Goal: Task Accomplishment & Management: Complete application form

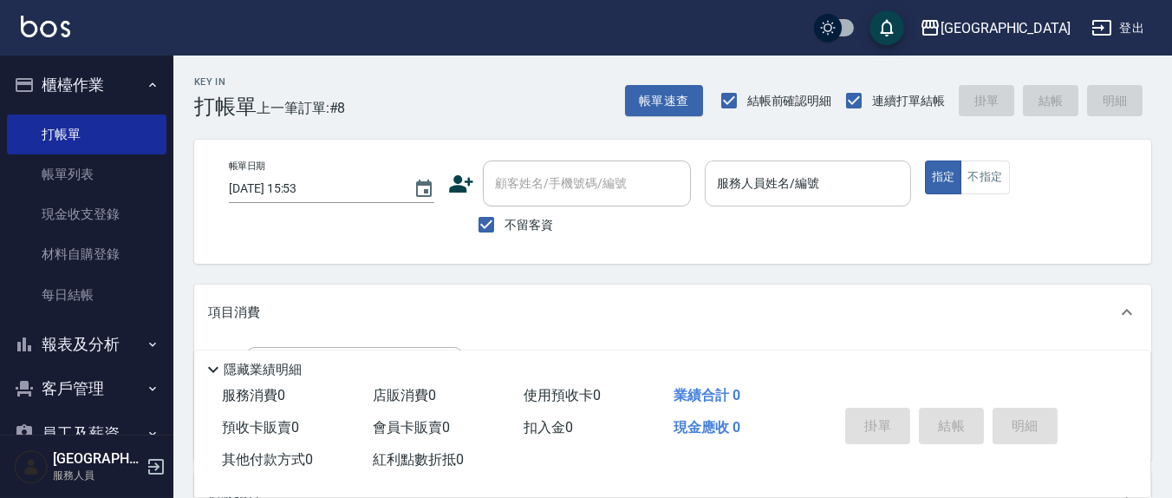
click at [791, 186] on div "服務人員姓名/編號 服務人員姓名/編號" at bounding box center [807, 183] width 205 height 46
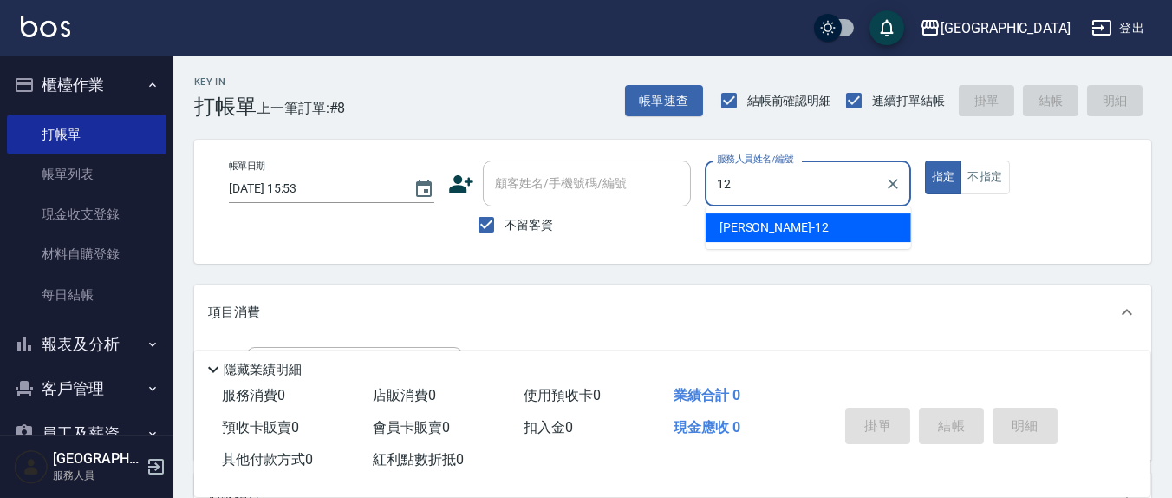
type input "12"
type button "true"
type input "[PERSON_NAME]-12"
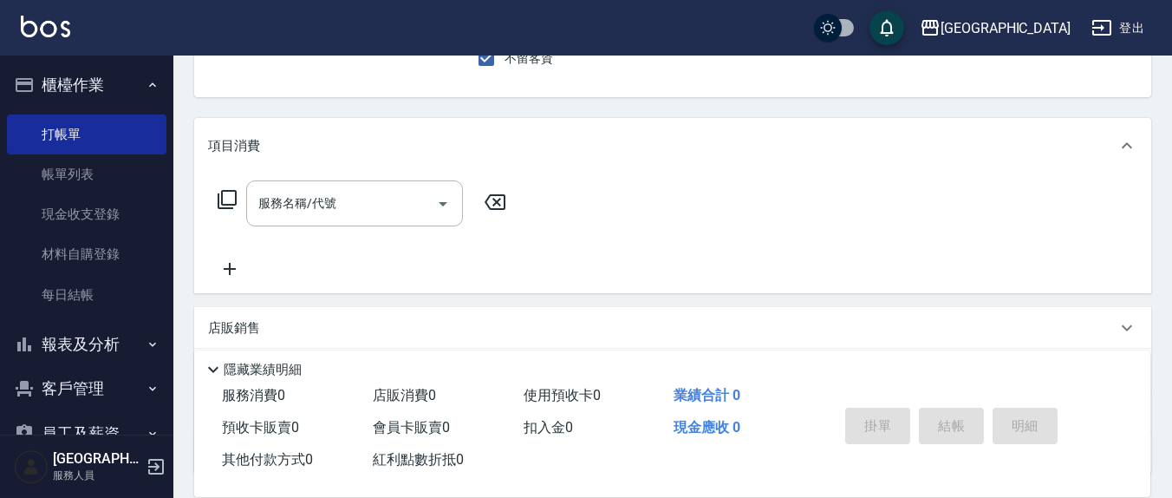
scroll to position [180, 0]
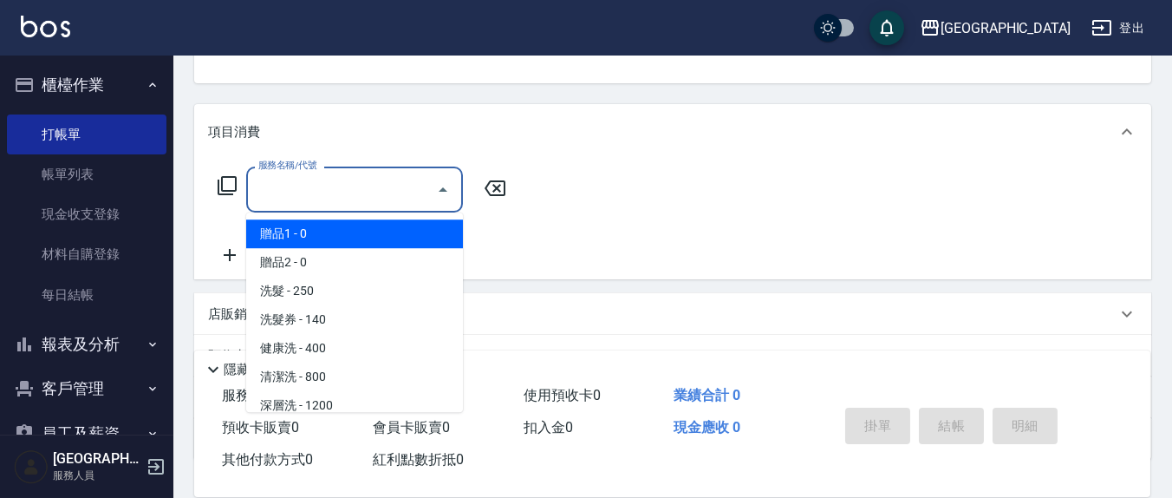
click at [400, 179] on input "服務名稱/代號" at bounding box center [341, 189] width 175 height 30
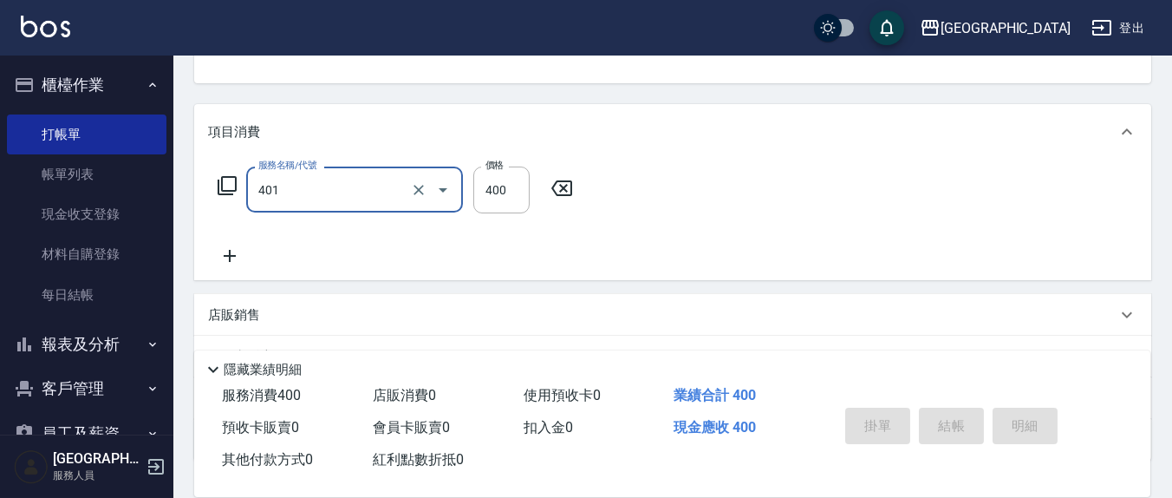
type input "剪髮(401)"
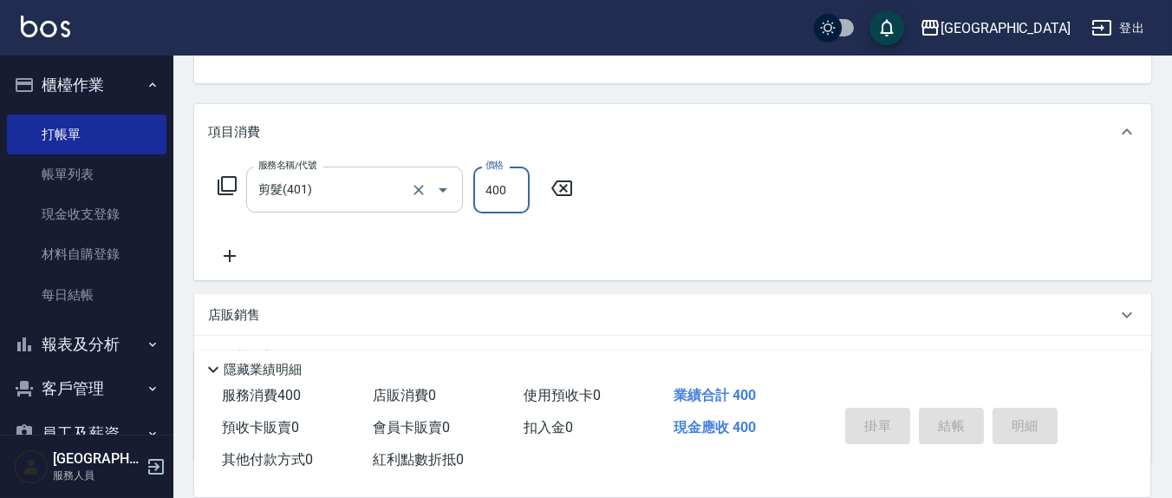
type input "[DATE] 17:18"
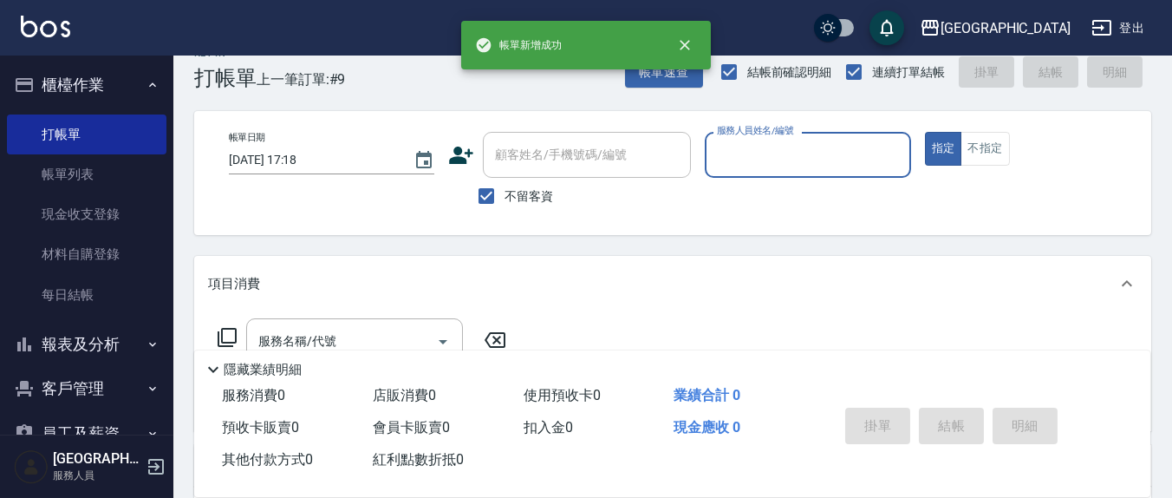
scroll to position [0, 0]
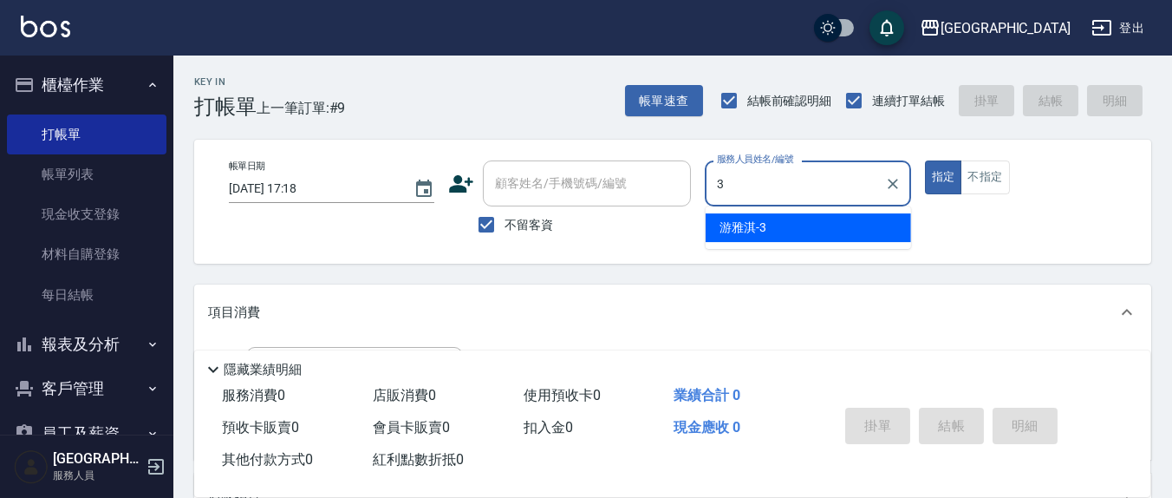
type input "游雅淇-3"
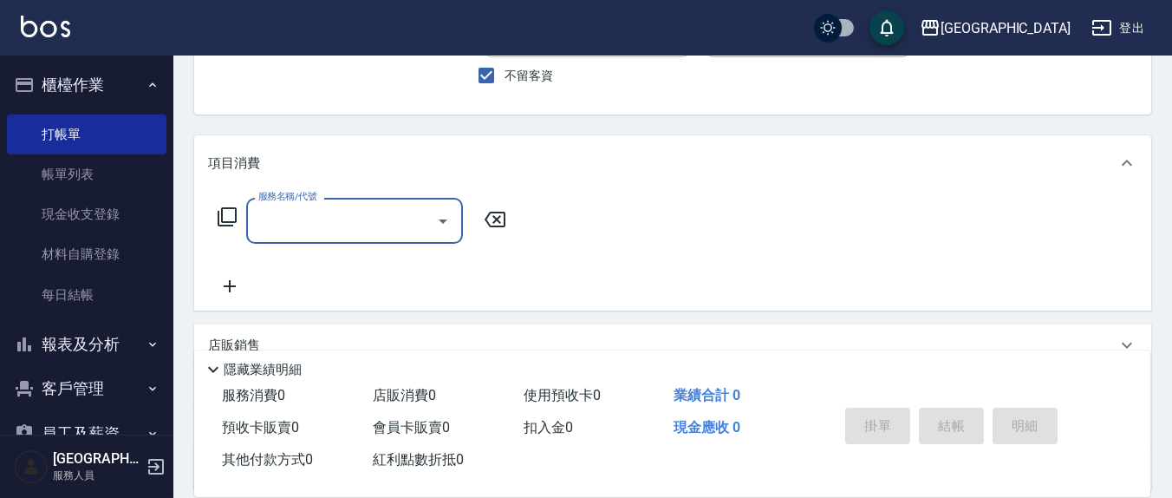
scroll to position [180, 0]
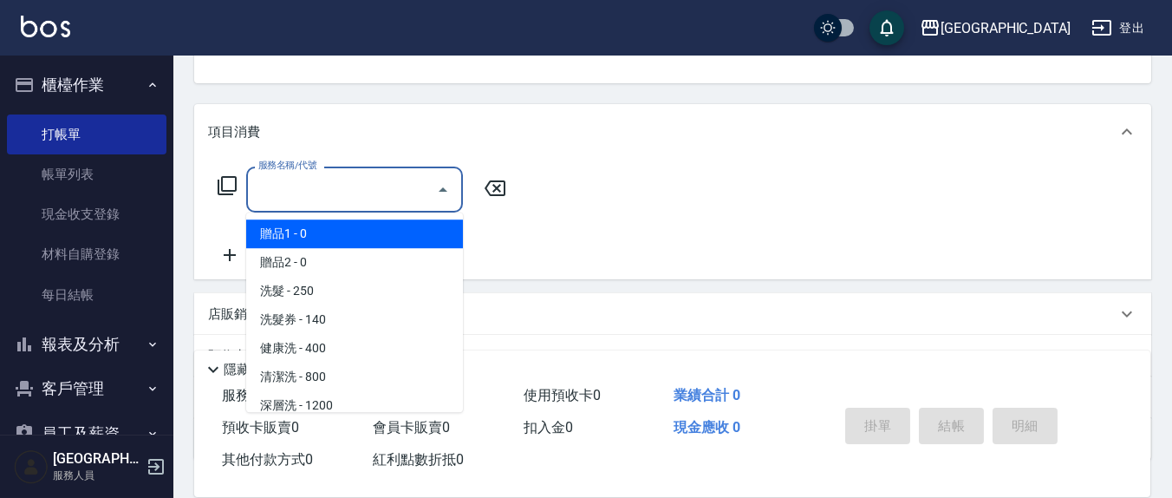
click at [290, 194] on input "服務名稱/代號" at bounding box center [341, 189] width 175 height 30
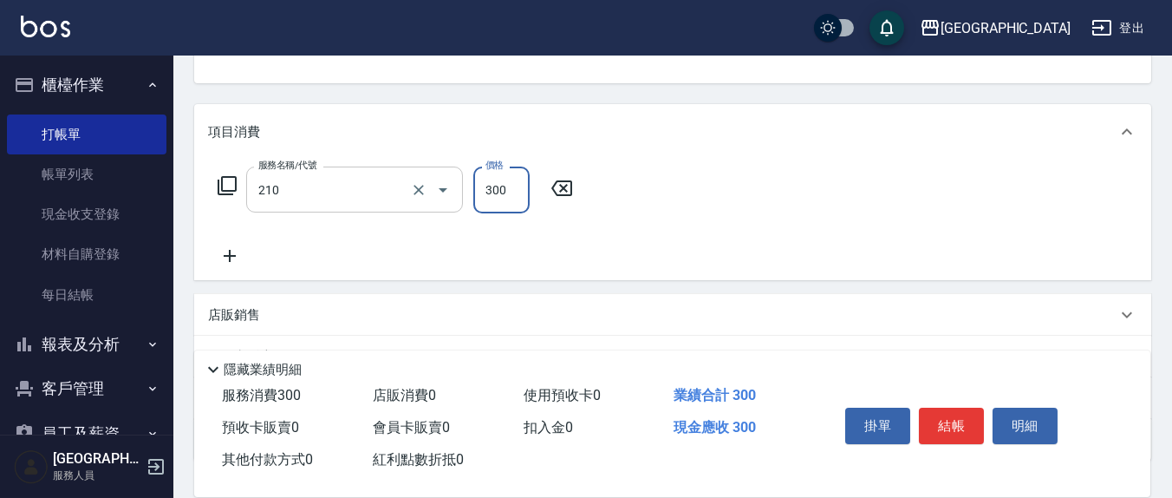
type input "歐娜洗髮精(210)"
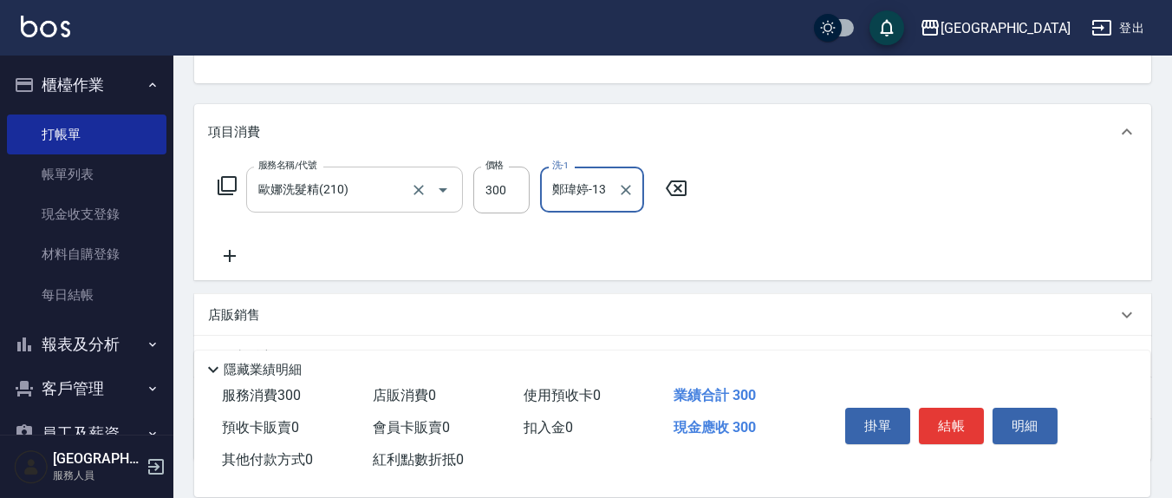
type input "鄭瑋婷-13"
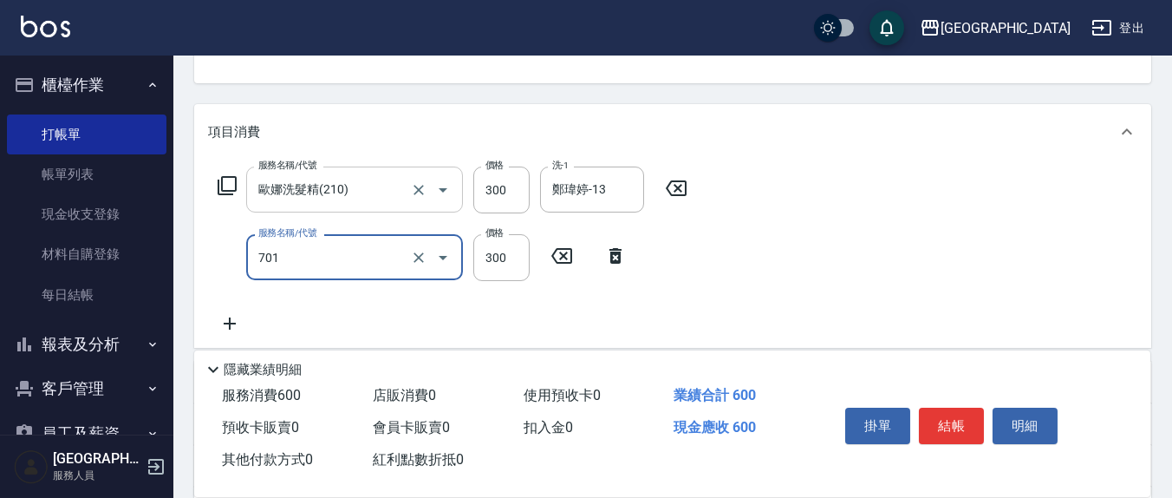
type input "自備護髮(701)"
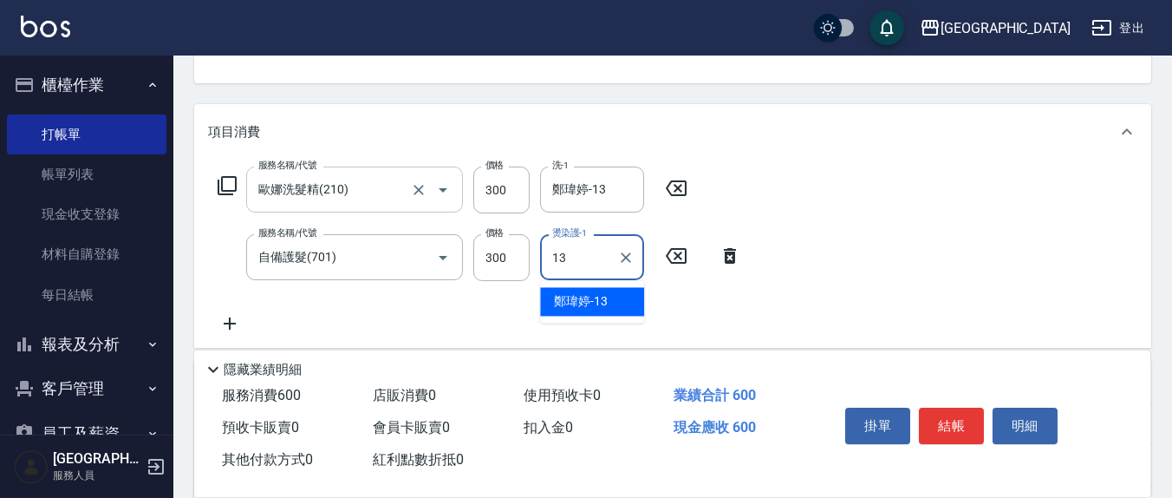
type input "鄭瑋婷-13"
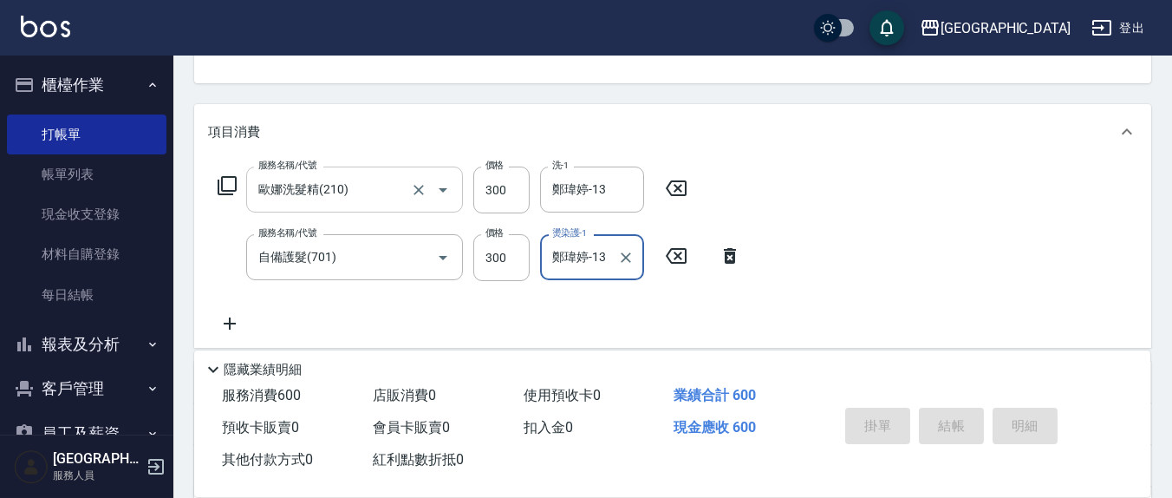
type input "[DATE] 17:19"
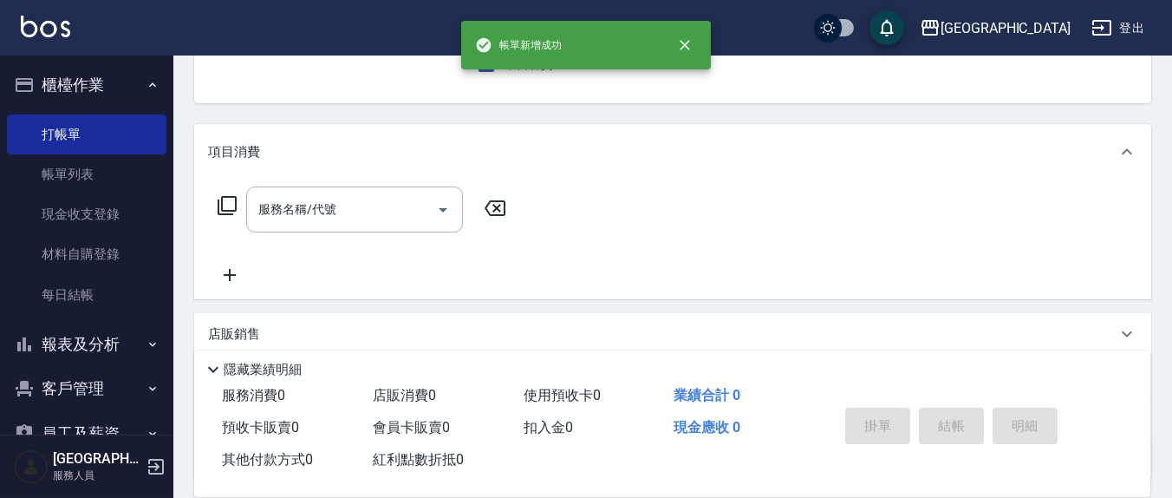
scroll to position [0, 0]
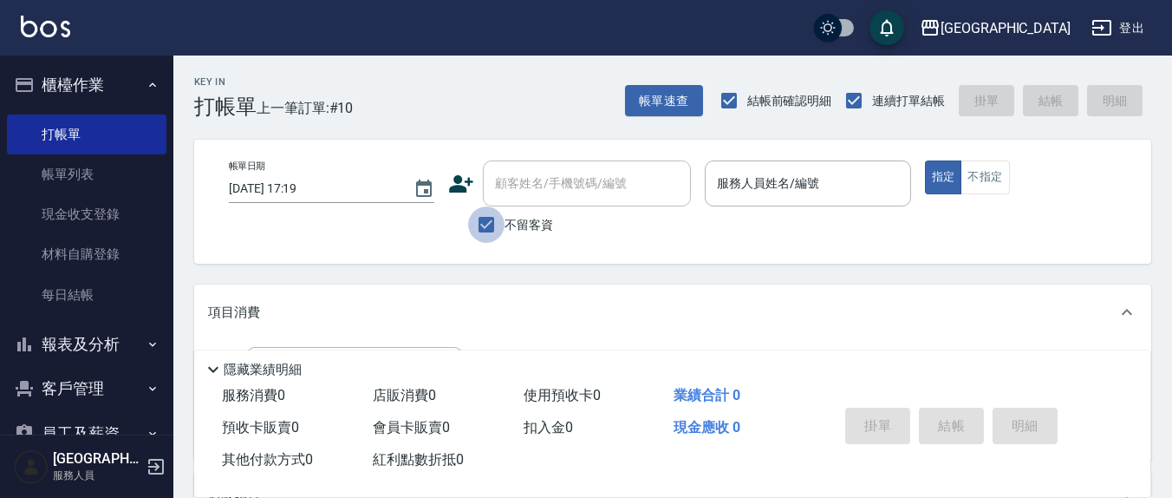
click at [486, 218] on input "不留客資" at bounding box center [486, 224] width 36 height 36
checkbox input "false"
click at [518, 188] on div "顧客姓名/手機號碼/編號 顧客姓名/手機號碼/編號" at bounding box center [587, 183] width 208 height 46
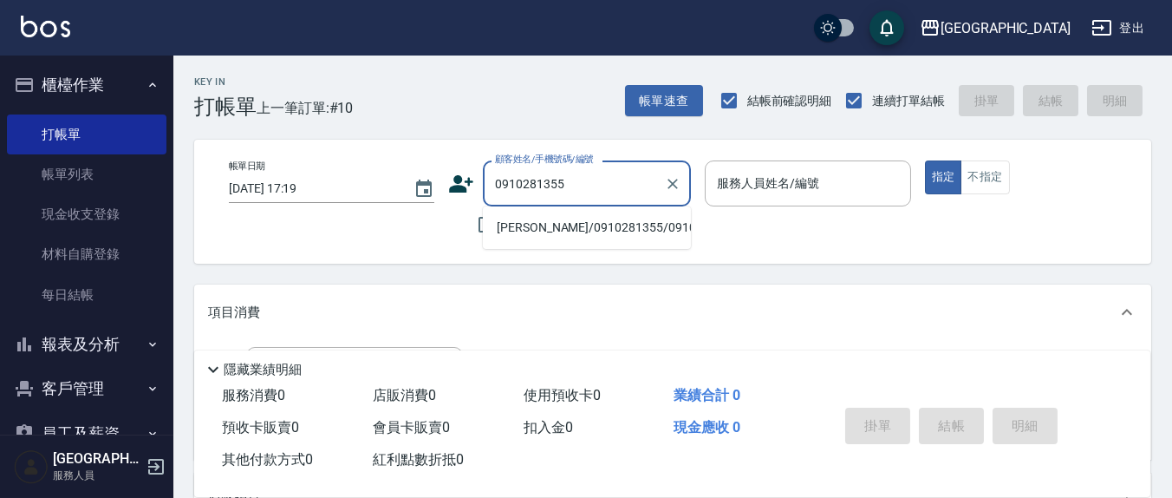
click at [531, 225] on li "[PERSON_NAME]/0910281355/0910281355" at bounding box center [587, 227] width 208 height 29
type input "[PERSON_NAME]/0910281355/0910281355"
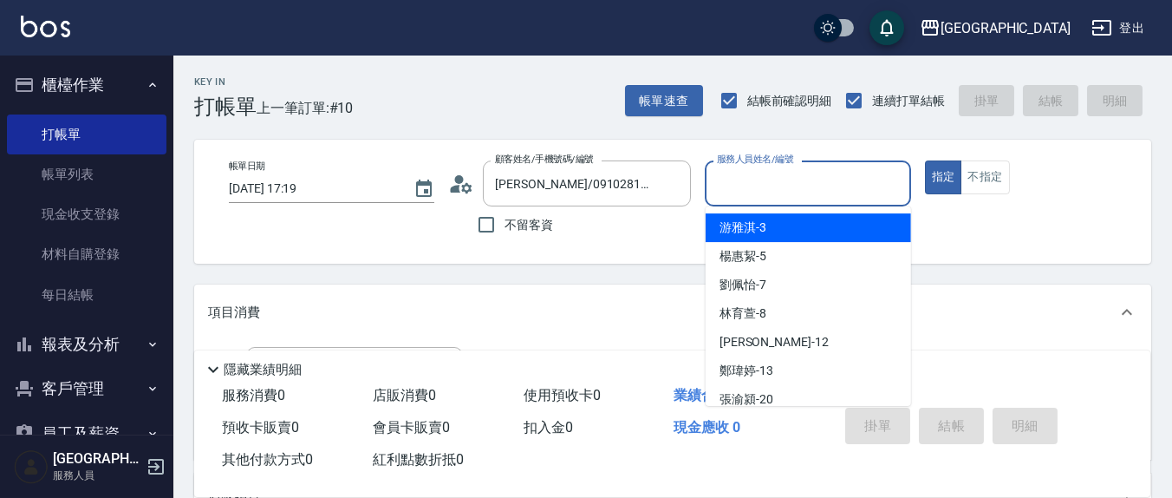
click at [737, 194] on input "服務人員姓名/編號" at bounding box center [808, 183] width 190 height 30
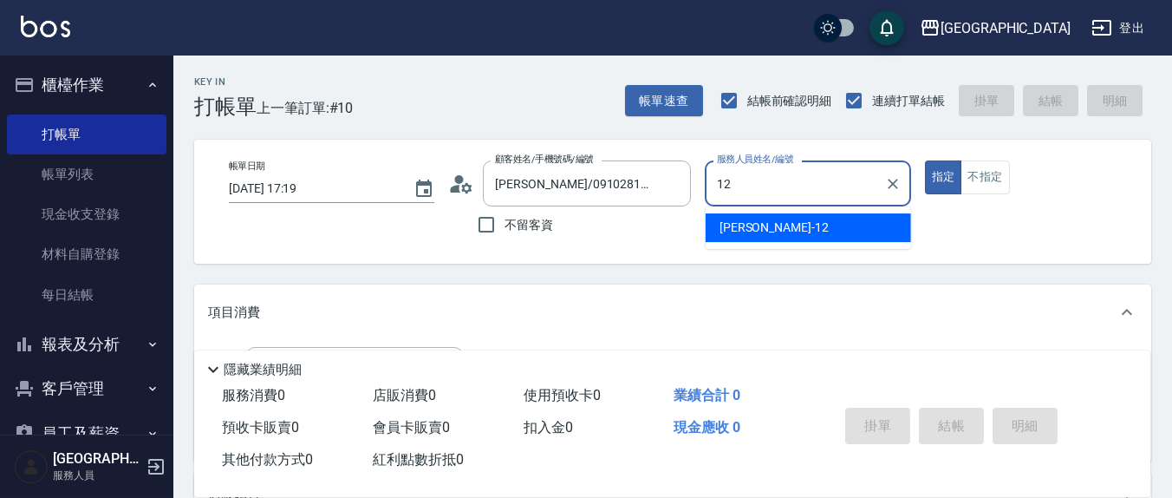
type input "[PERSON_NAME]-12"
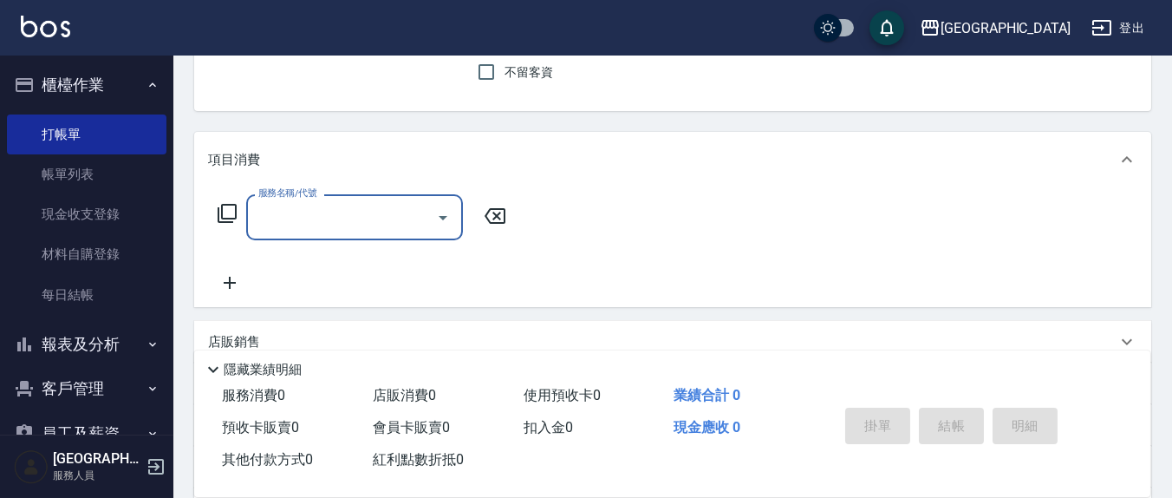
scroll to position [180, 0]
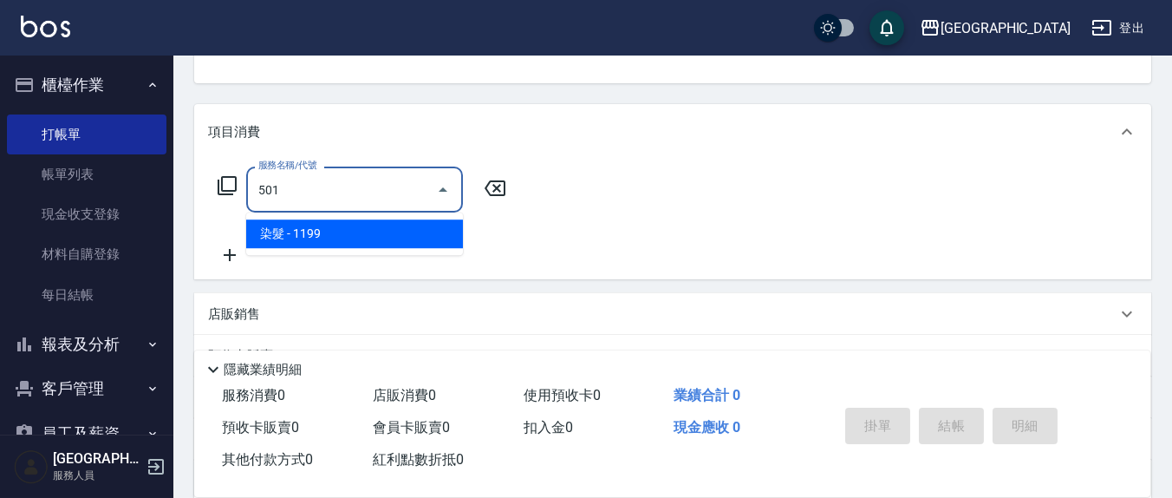
type input "染髮(501)"
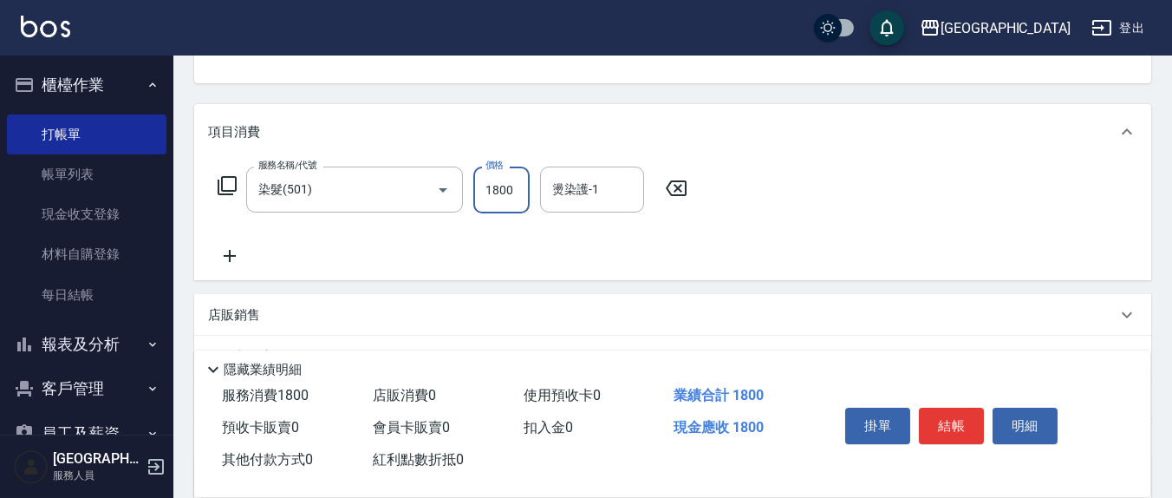
type input "1800"
type input "鄭玉蔓-22"
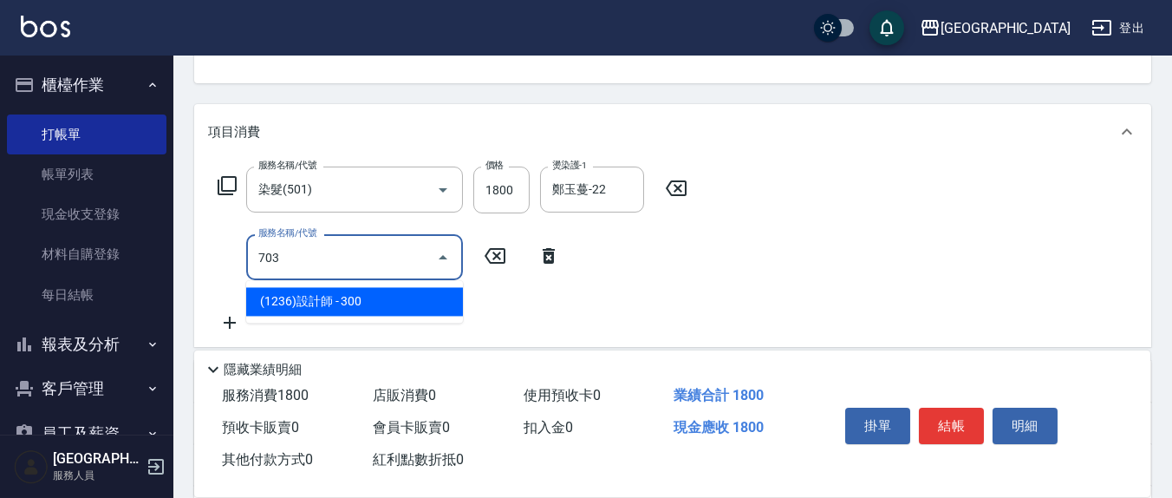
type input "(1236)設計師(703)"
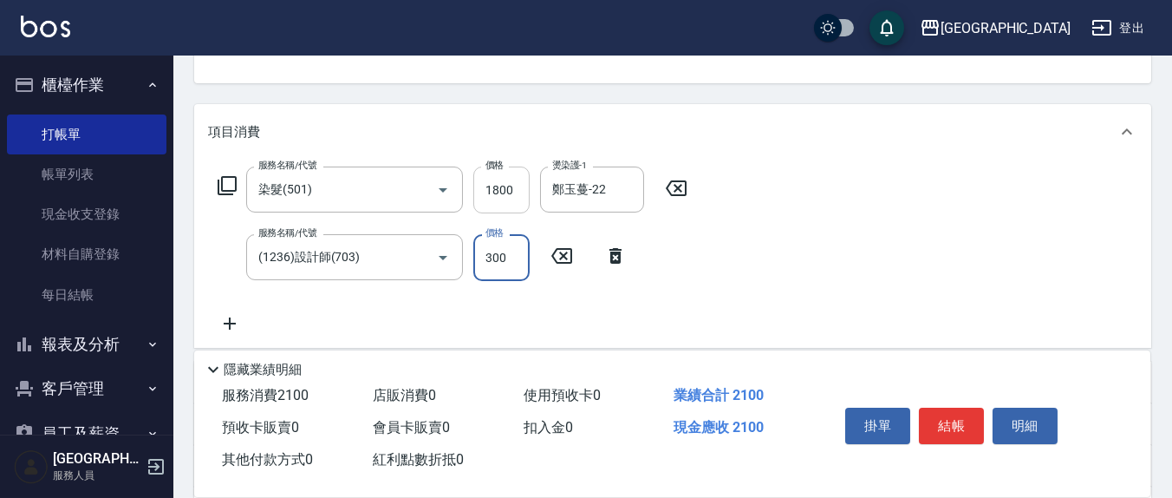
click at [517, 182] on input "1800" at bounding box center [501, 189] width 56 height 47
type input "1700"
click at [220, 325] on icon at bounding box center [229, 323] width 43 height 21
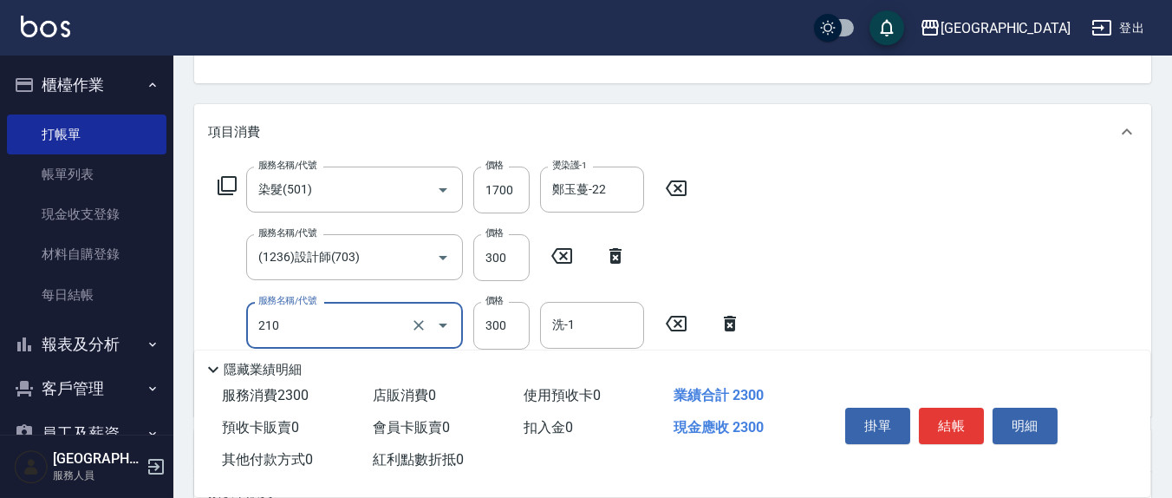
type input "歐娜洗髮精(210)"
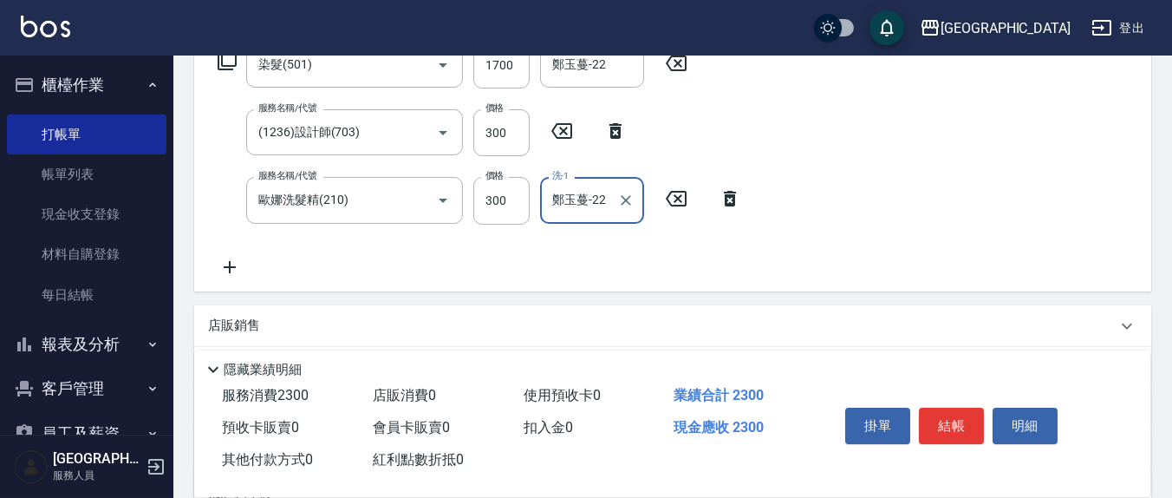
scroll to position [361, 0]
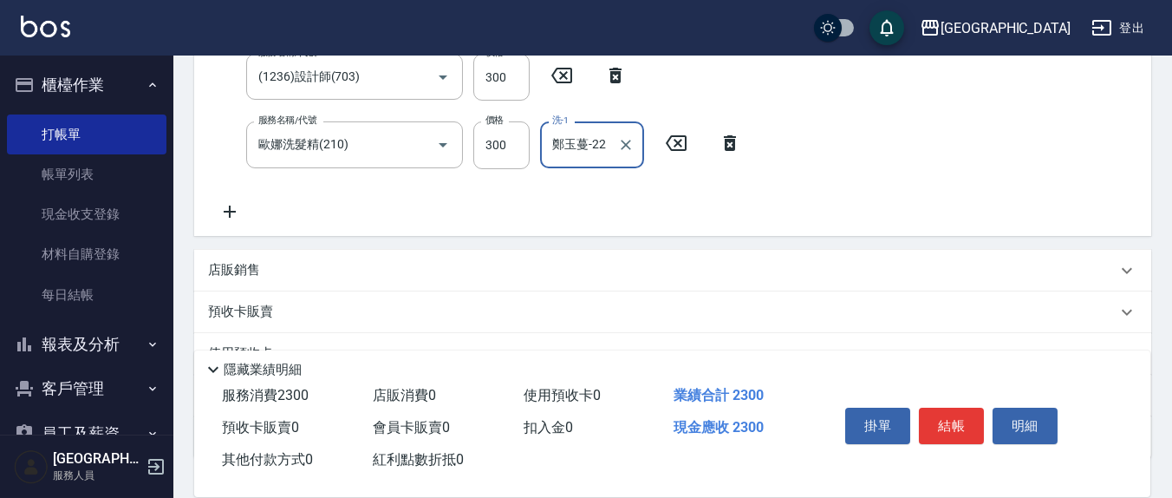
type input "鄭玉蔓-22"
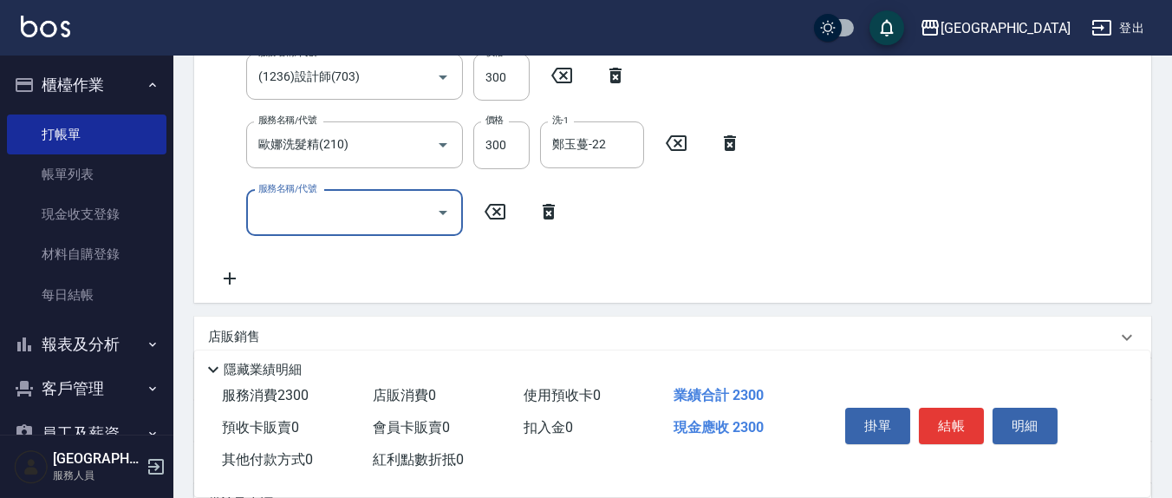
scroll to position [355, 0]
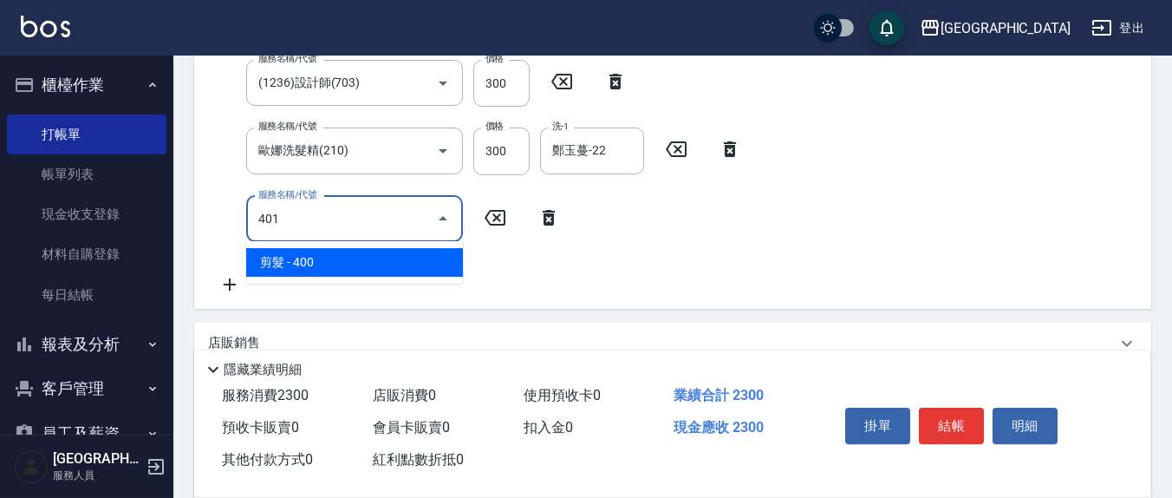
type input "剪髮(401)"
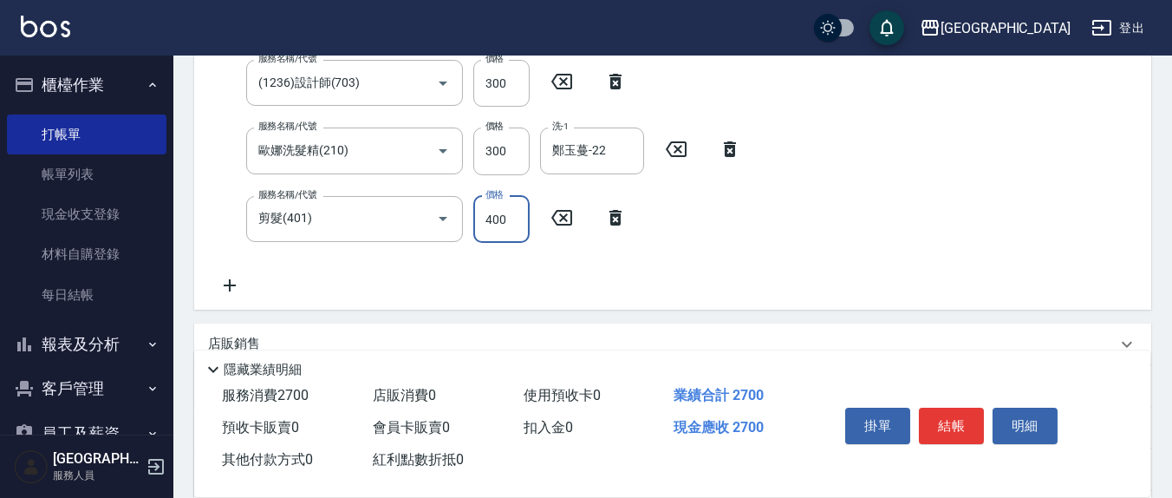
scroll to position [346, 0]
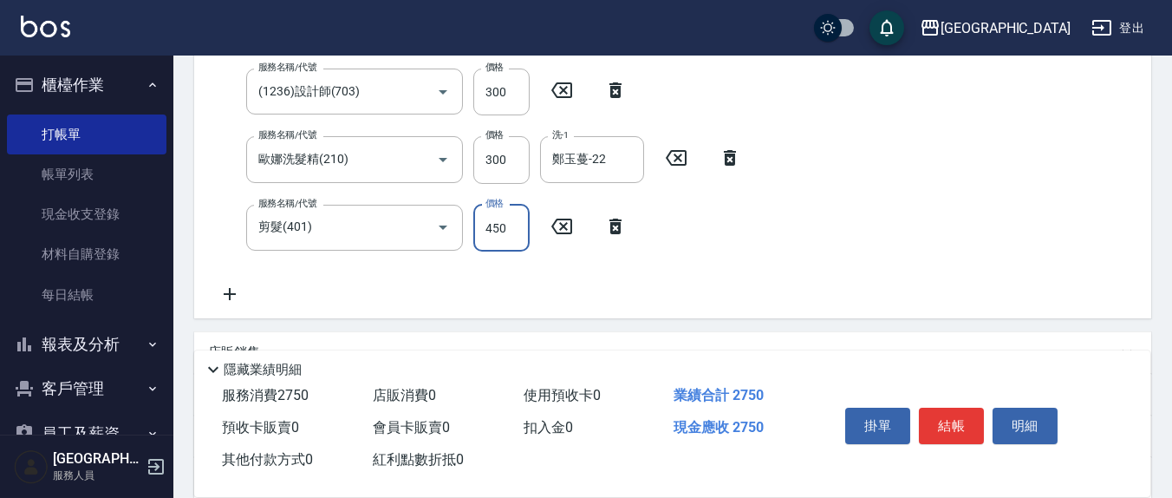
type input "450"
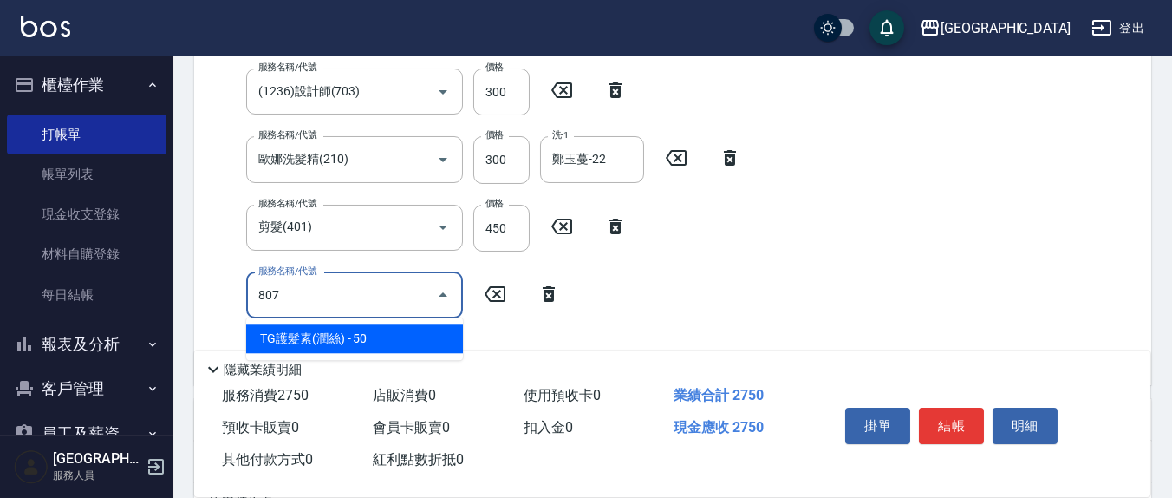
type input "TG護髮素(潤絲)(807)"
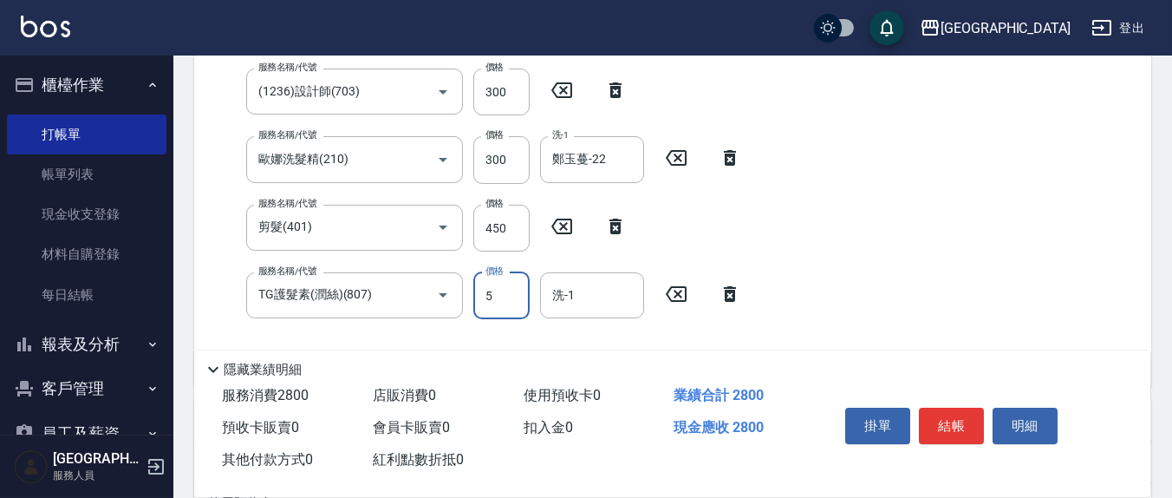
type input "50"
click at [586, 301] on input "洗-1" at bounding box center [592, 295] width 88 height 30
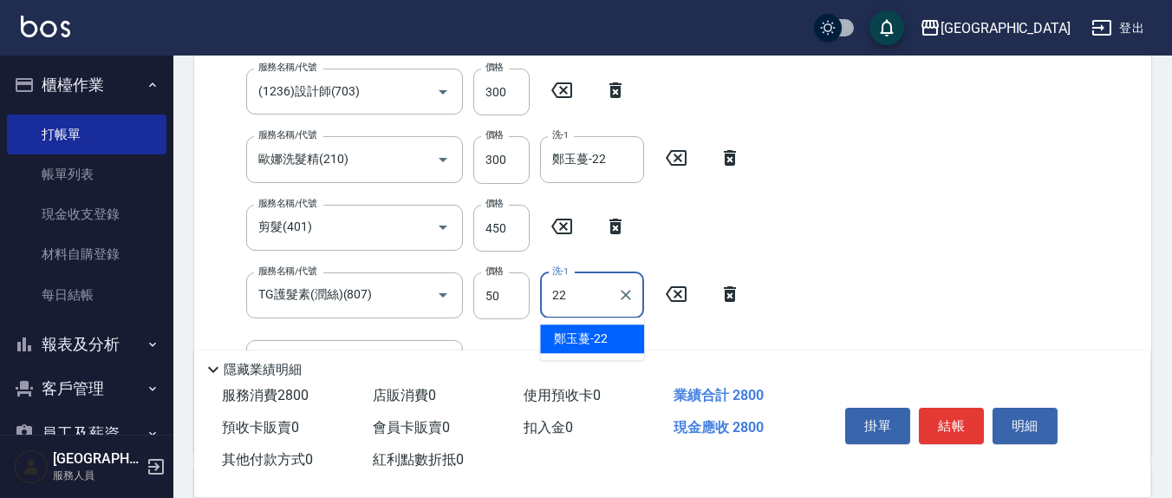
type input "鄭玉蔓-22"
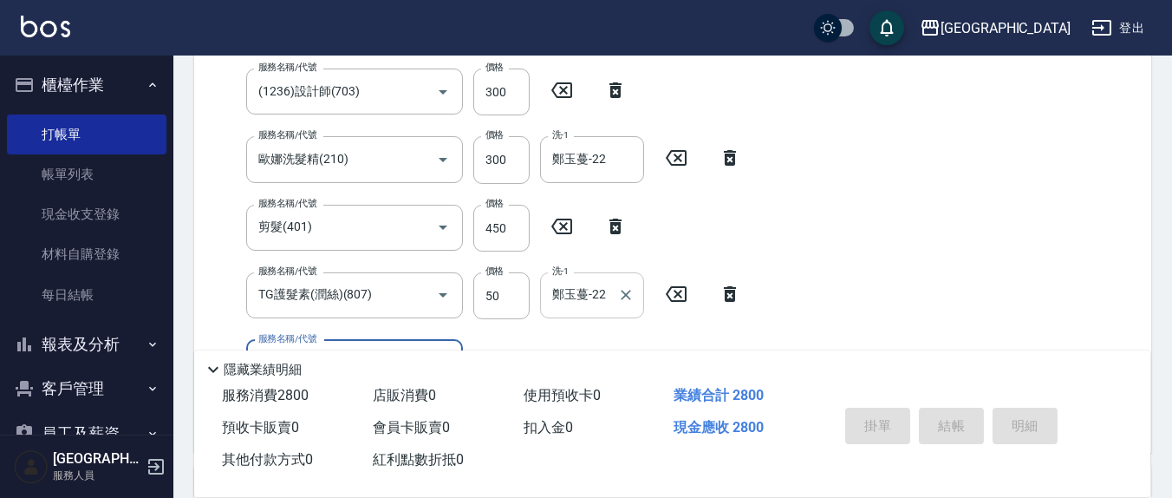
type input "[DATE] 17:20"
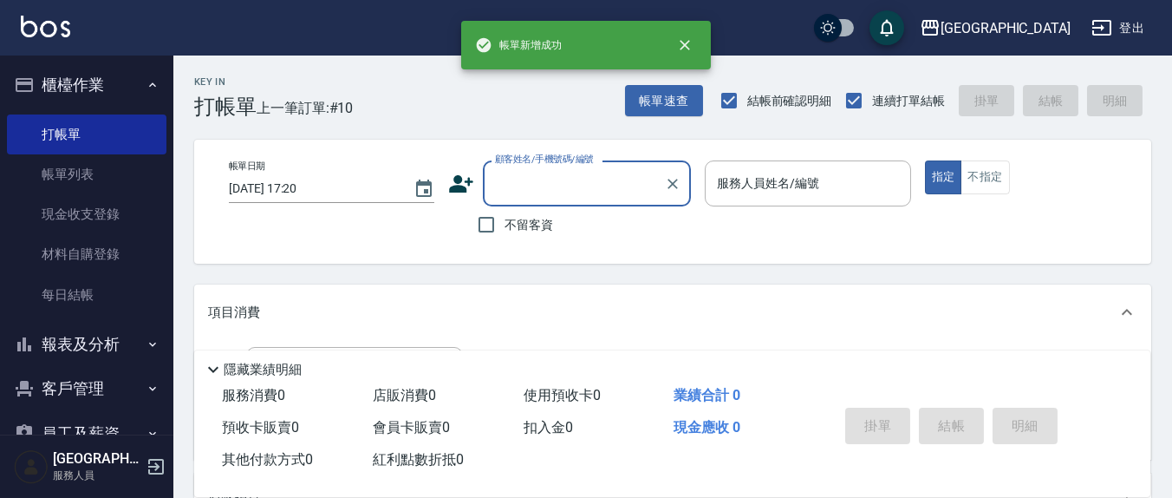
scroll to position [0, 0]
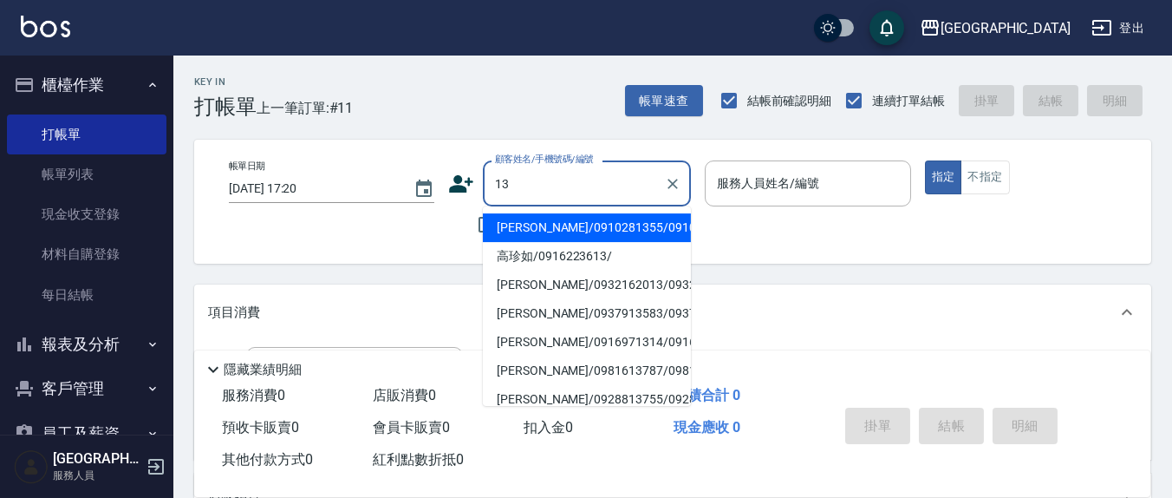
type input "13"
click at [744, 329] on div "項目消費" at bounding box center [672, 311] width 957 height 55
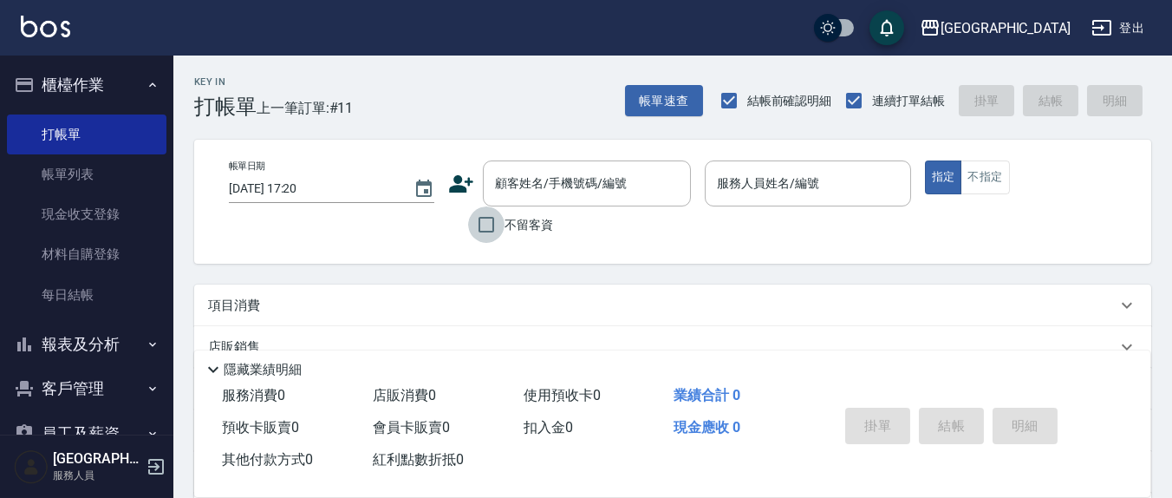
drag, startPoint x: 482, startPoint y: 225, endPoint x: 726, endPoint y: 211, distance: 244.8
click at [498, 222] on input "不留客資" at bounding box center [486, 224] width 36 height 36
checkbox input "true"
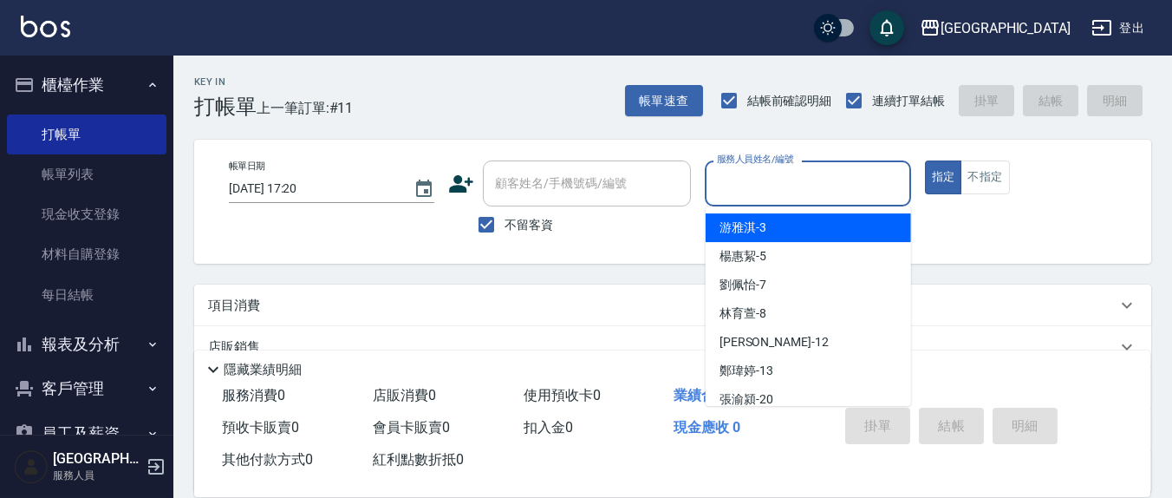
click at [746, 186] on input "服務人員姓名/編號" at bounding box center [808, 183] width 190 height 30
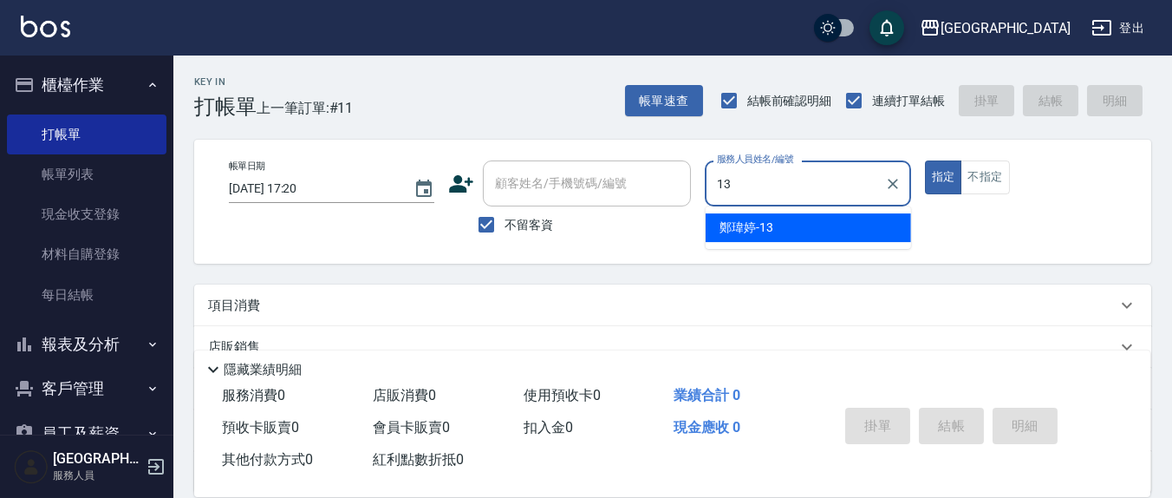
type input "鄭瑋婷-13"
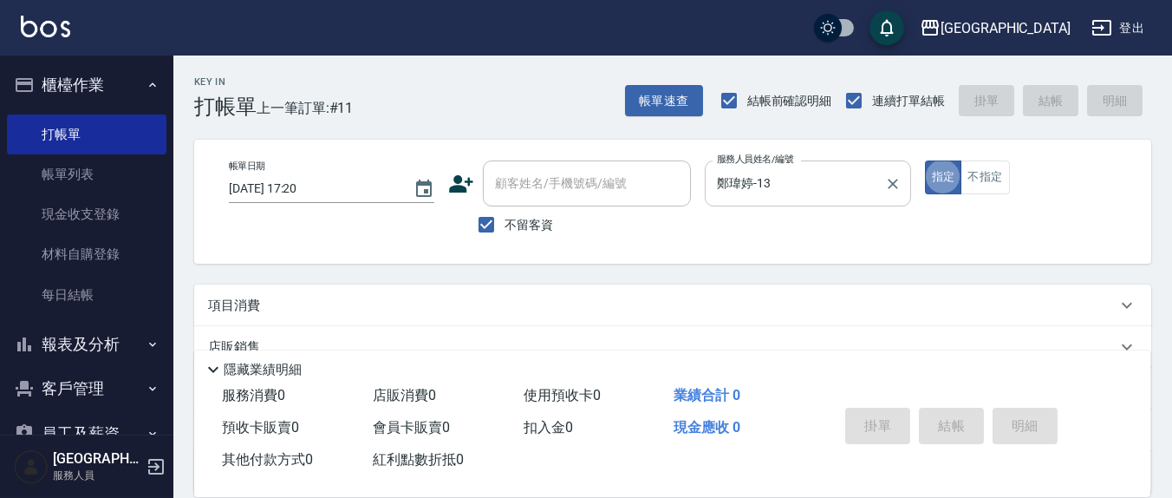
click at [925, 160] on button "指定" at bounding box center [943, 177] width 37 height 34
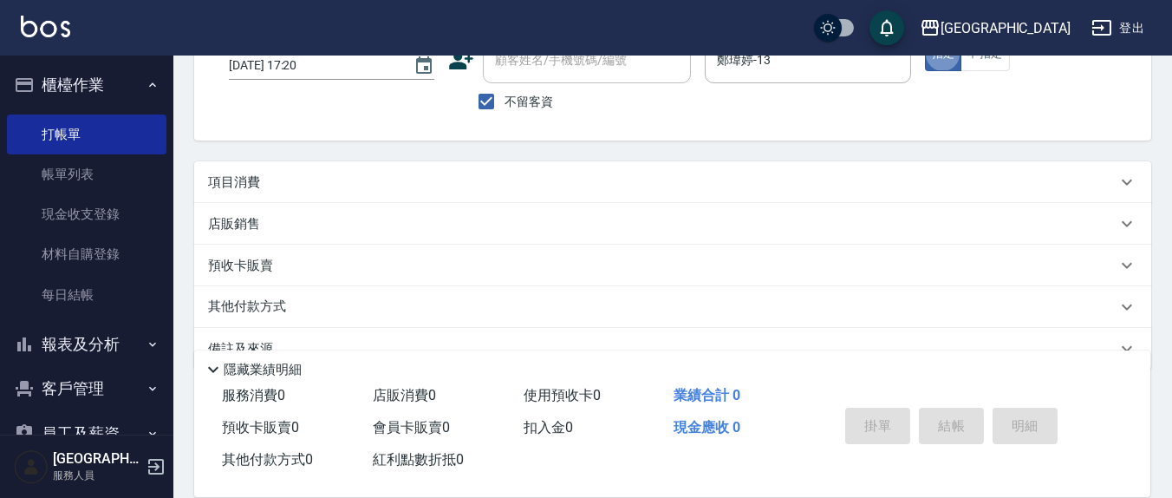
scroll to position [158, 0]
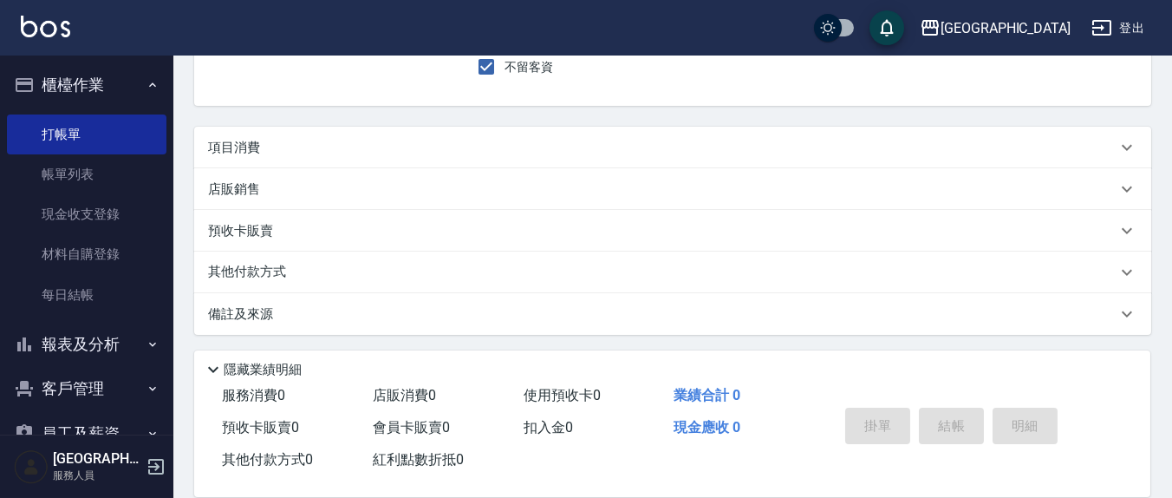
click at [261, 147] on div "項目消費" at bounding box center [662, 148] width 908 height 18
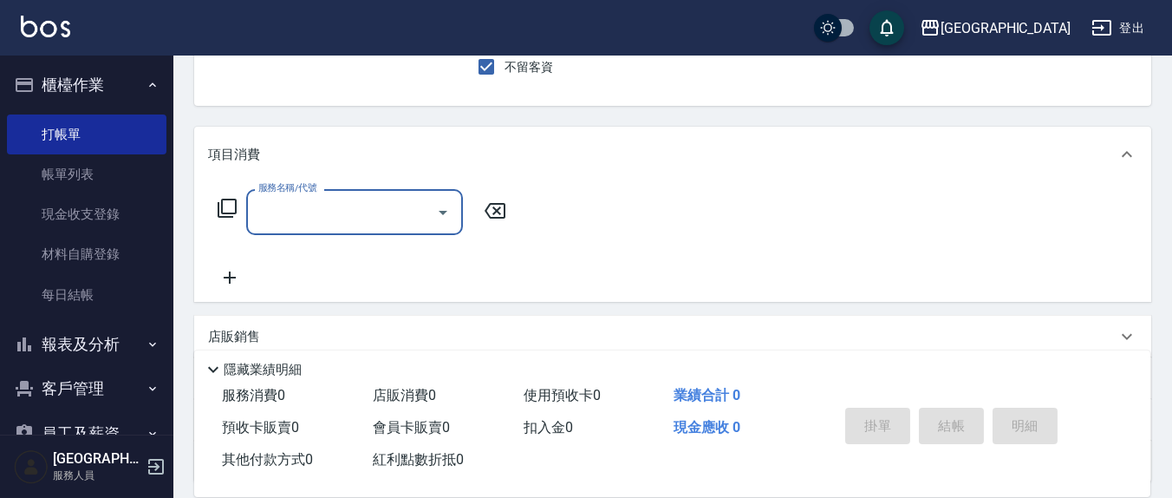
scroll to position [0, 0]
click at [283, 210] on input "服務名稱/代號" at bounding box center [341, 212] width 175 height 30
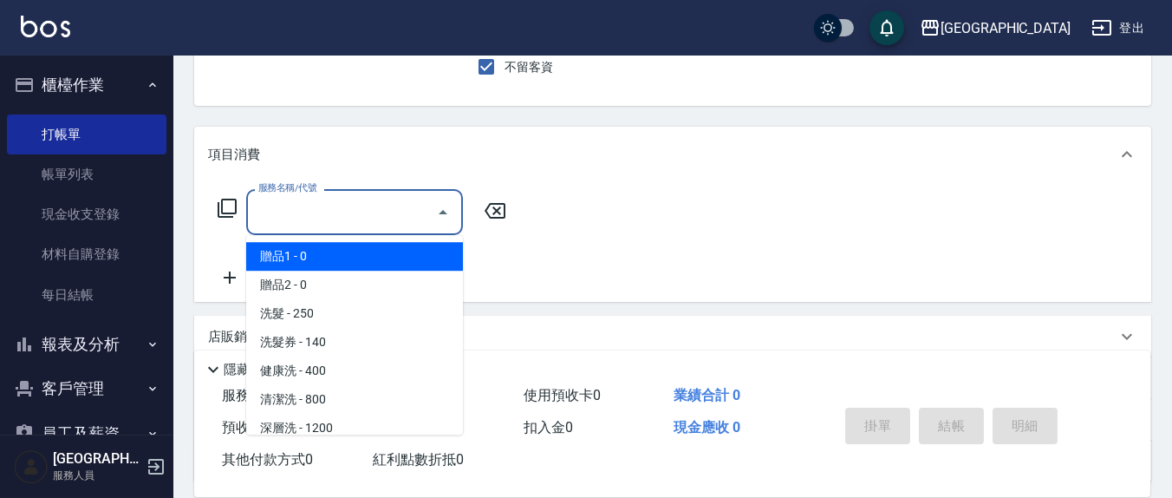
type input "1"
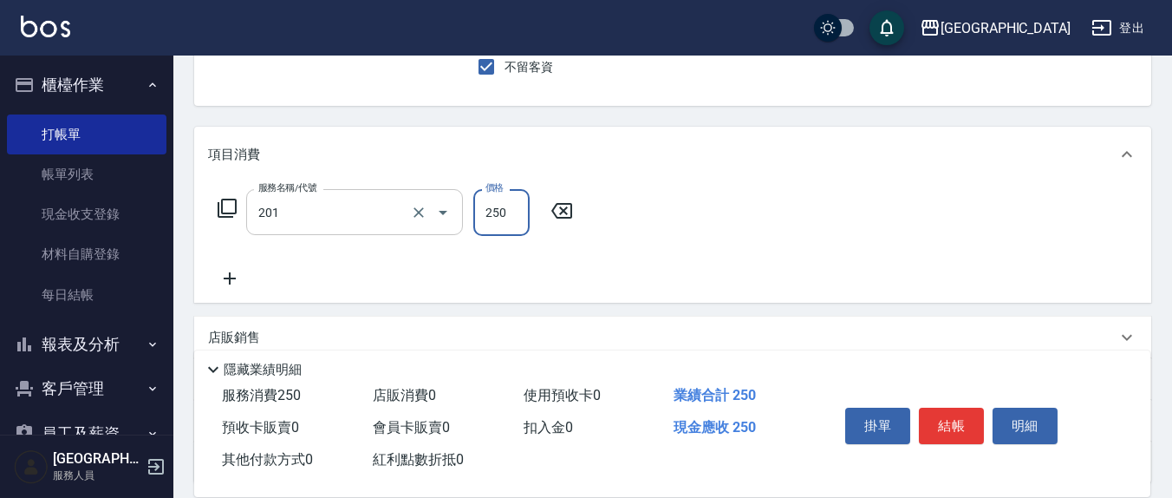
type input "洗髮(201)"
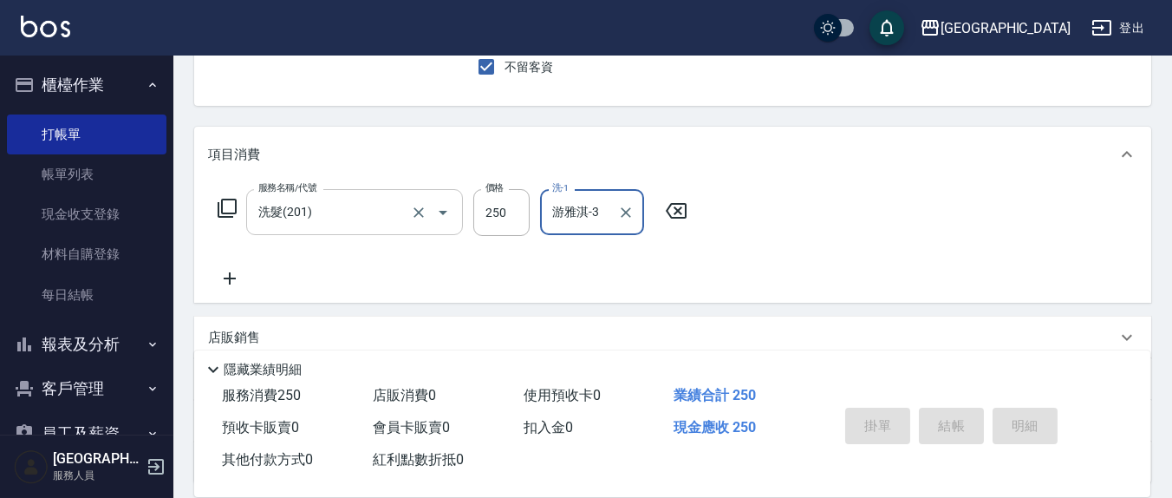
type input "游雅淇-3"
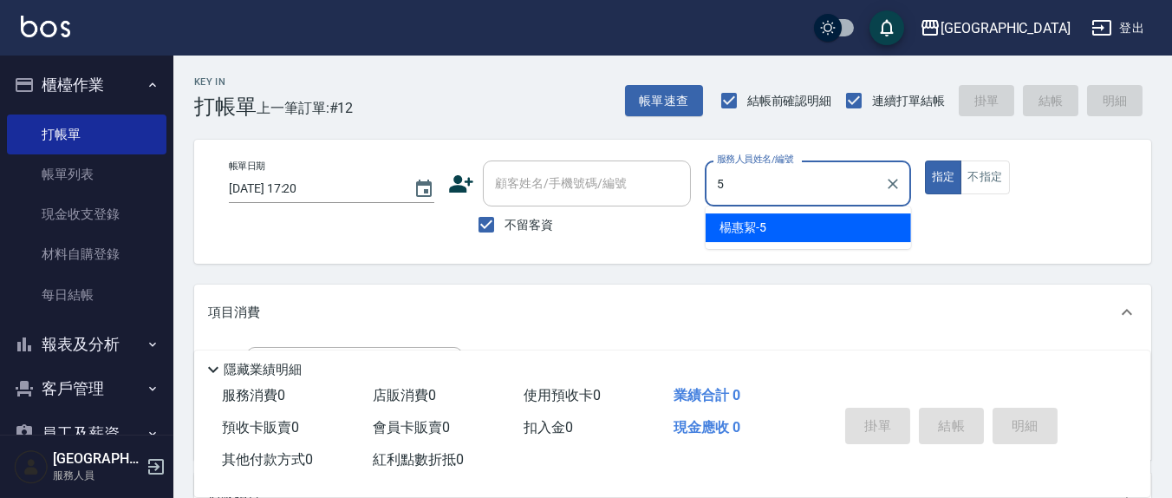
type input "[PERSON_NAME]5"
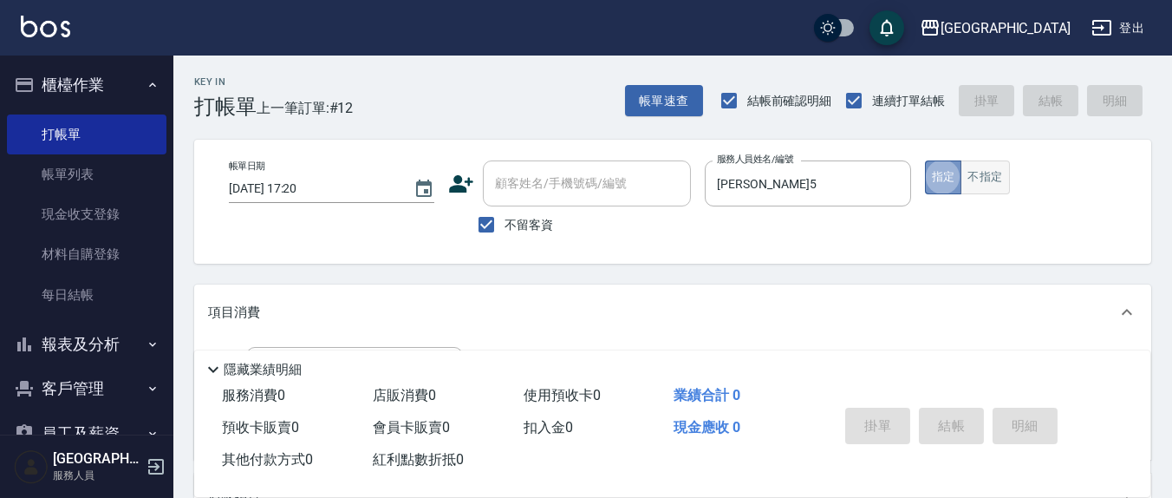
drag, startPoint x: 954, startPoint y: 160, endPoint x: 980, endPoint y: 178, distance: 31.0
click at [959, 163] on button "指定" at bounding box center [943, 177] width 37 height 34
click at [980, 178] on button "不指定" at bounding box center [984, 177] width 49 height 34
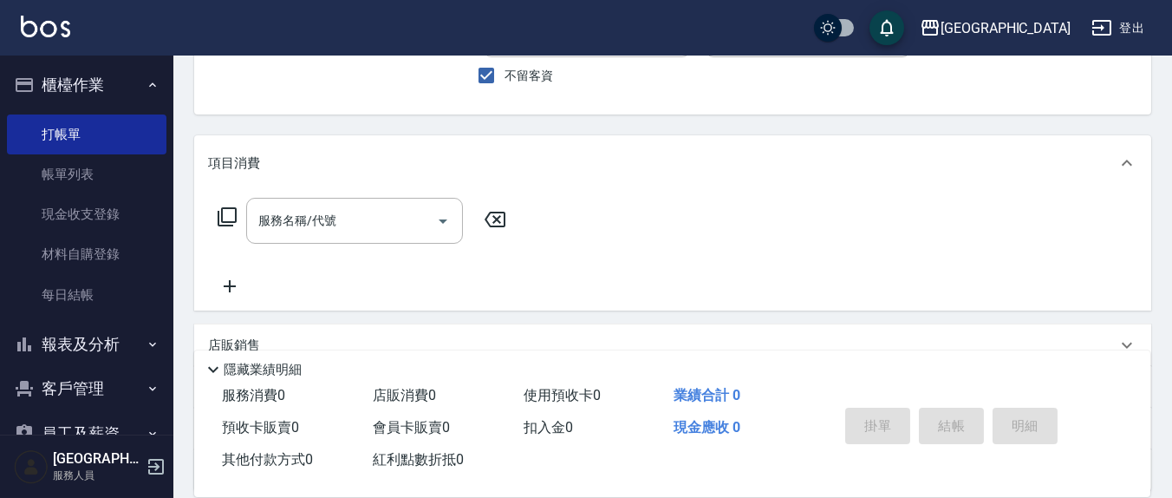
scroll to position [180, 0]
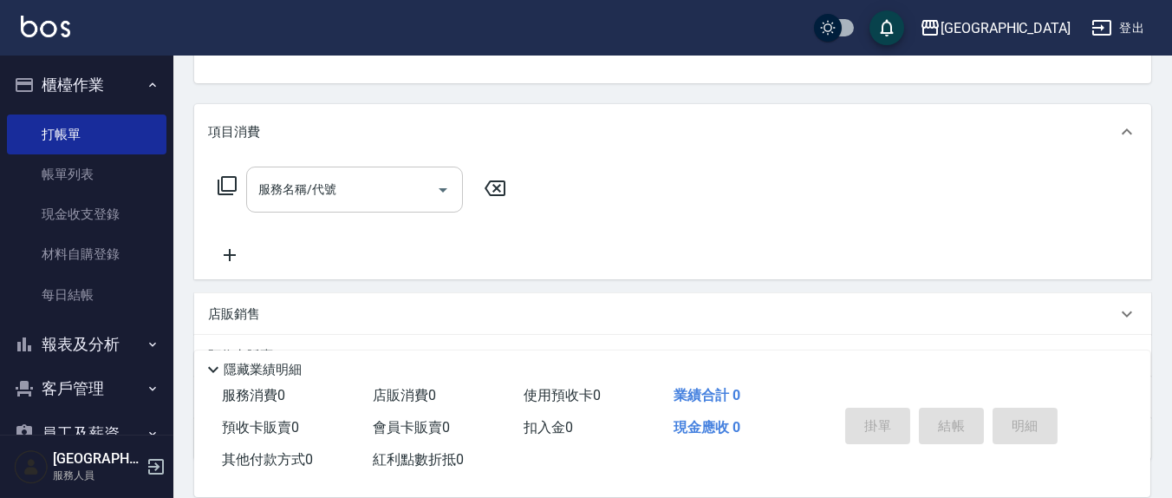
click at [371, 187] on input "服務名稱/代號" at bounding box center [341, 189] width 175 height 30
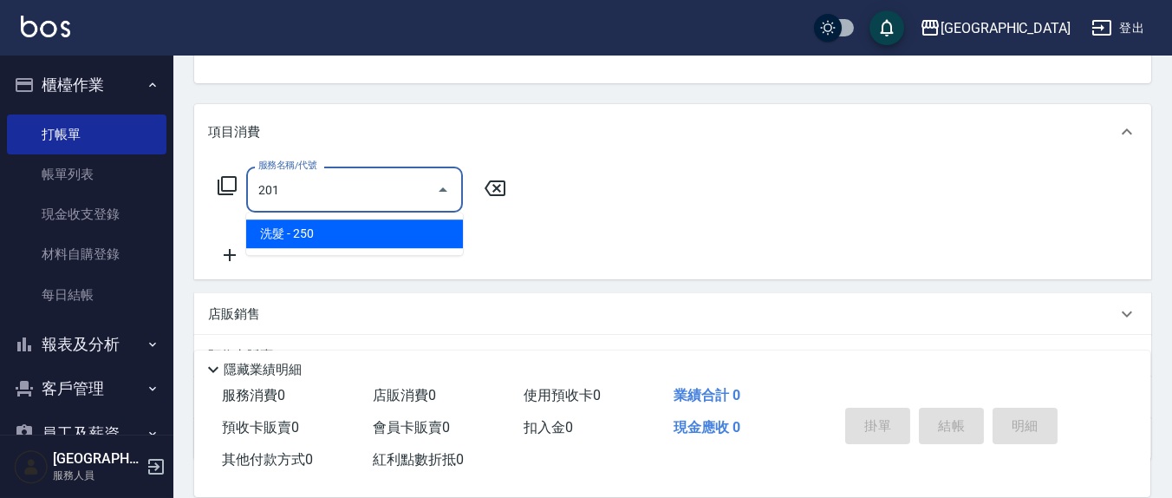
type input "洗髮(201)"
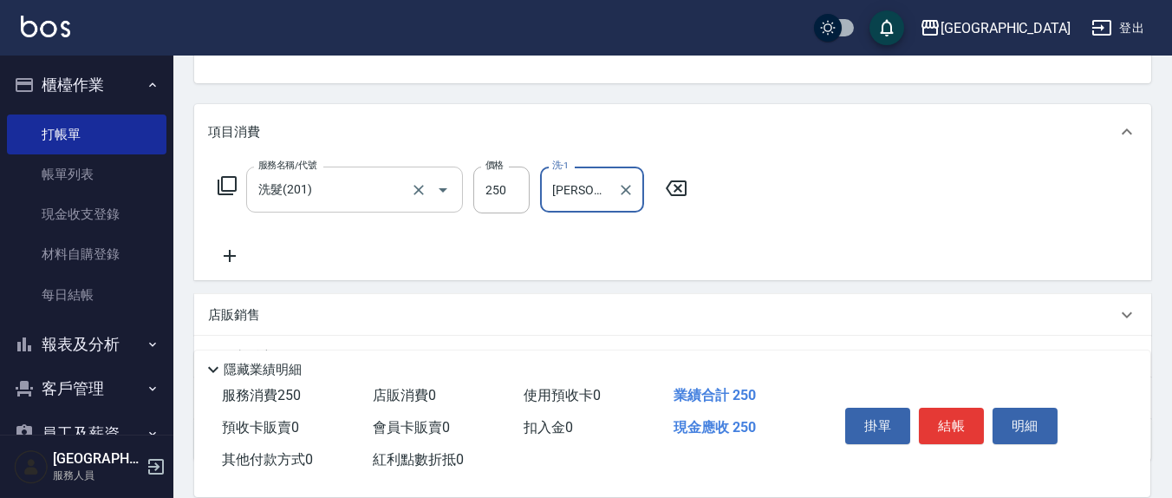
type input "[PERSON_NAME]5"
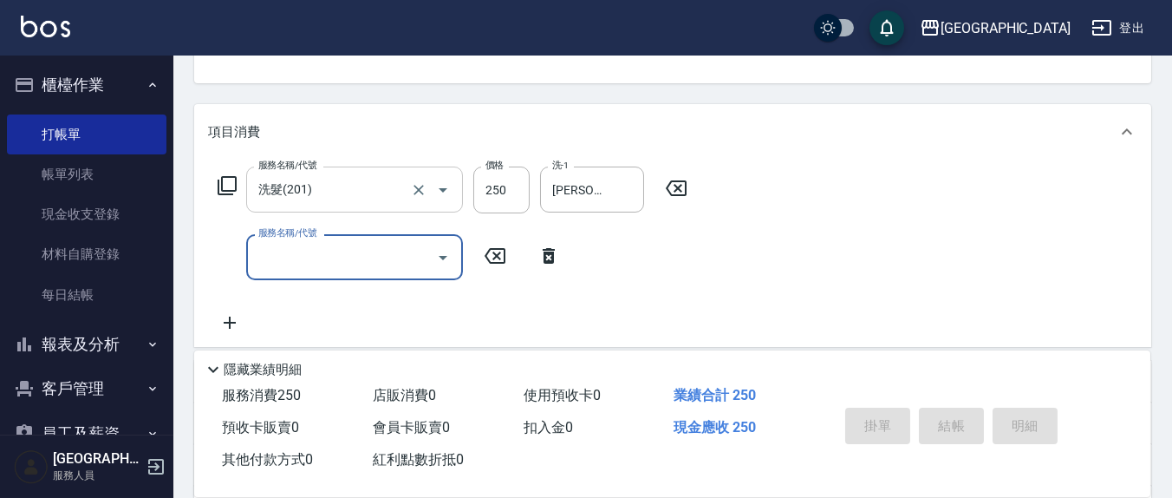
type button "false"
type input "[DATE] 17:21"
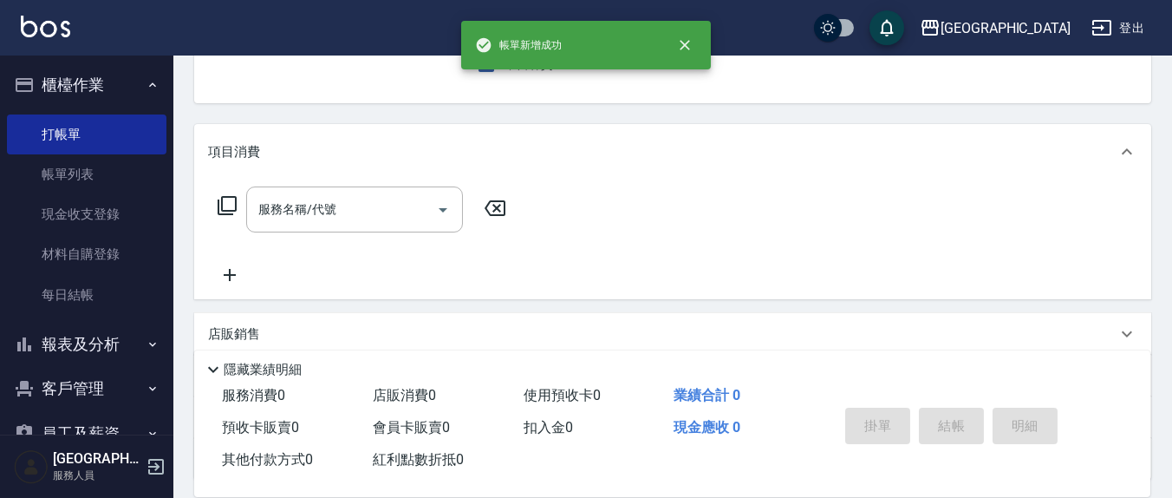
scroll to position [0, 0]
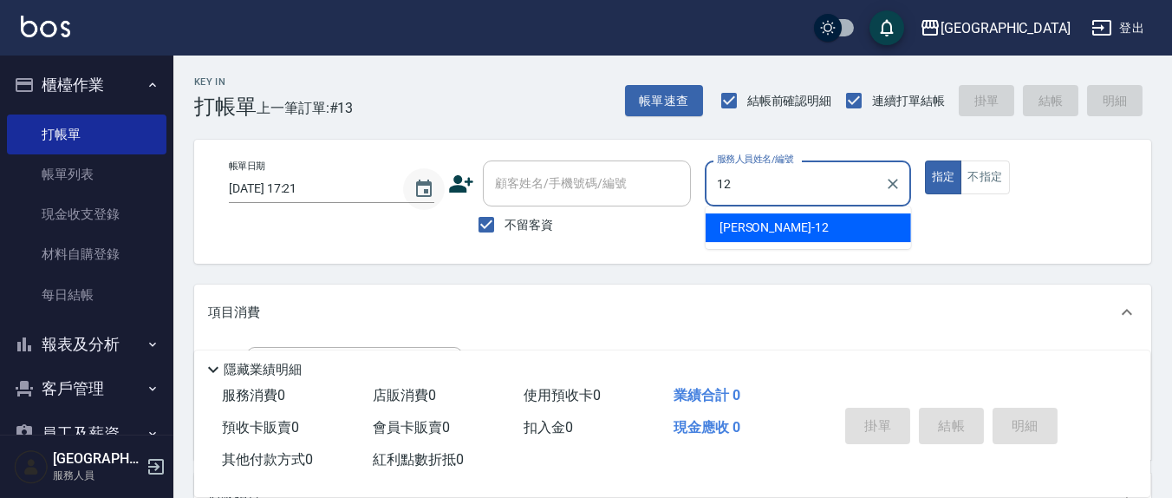
type input "[PERSON_NAME]-12"
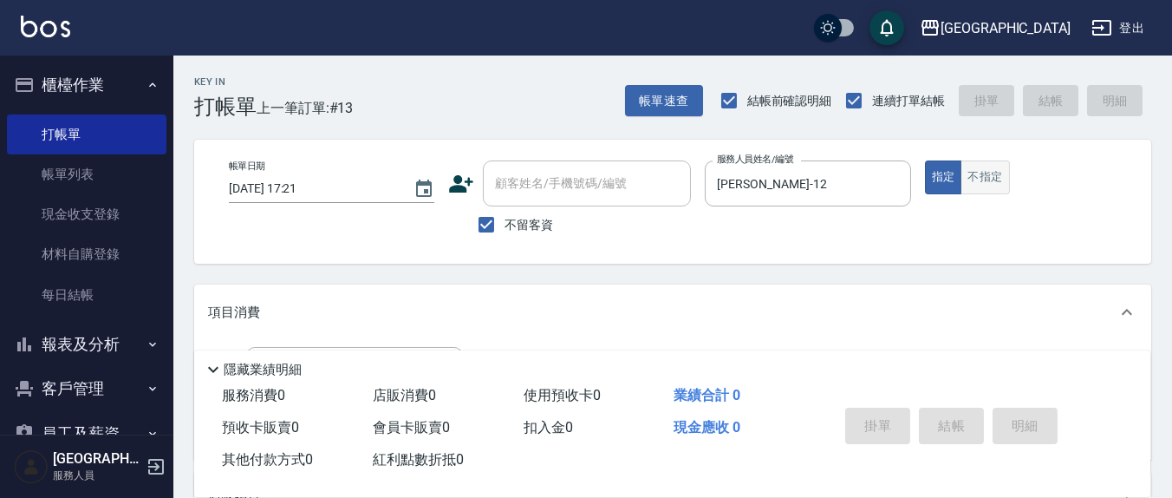
click at [988, 179] on button "不指定" at bounding box center [984, 177] width 49 height 34
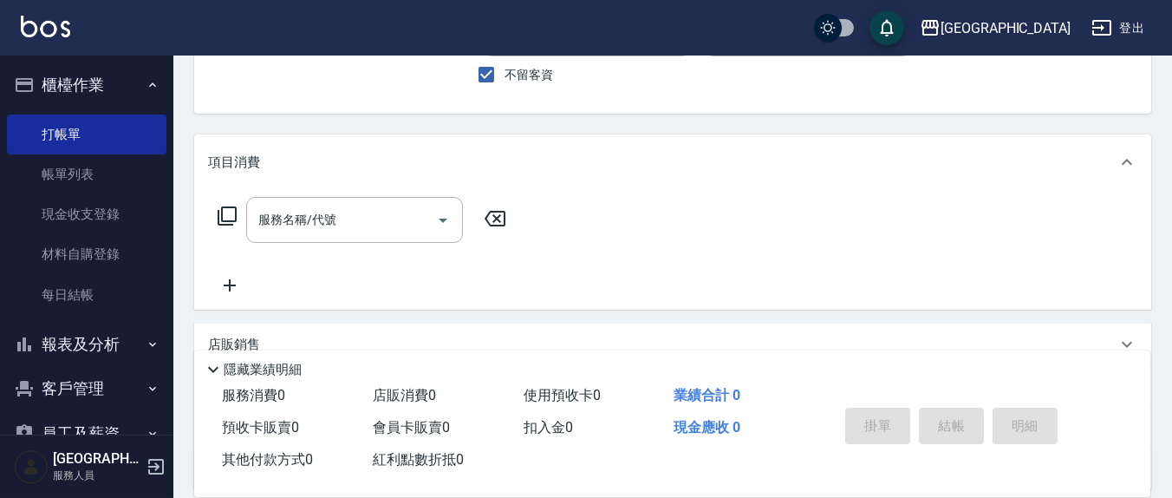
scroll to position [180, 0]
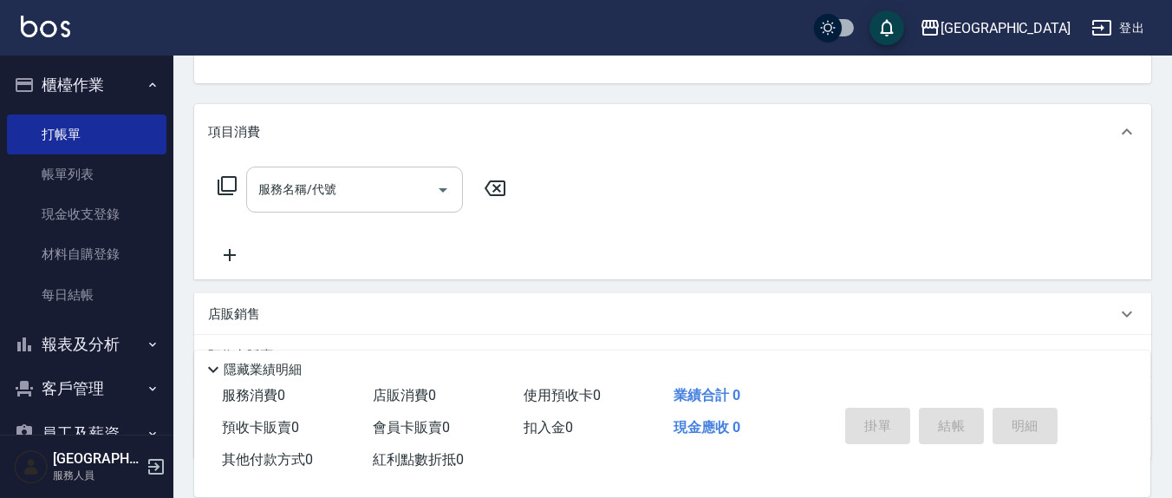
click at [355, 191] on input "服務名稱/代號" at bounding box center [341, 189] width 175 height 30
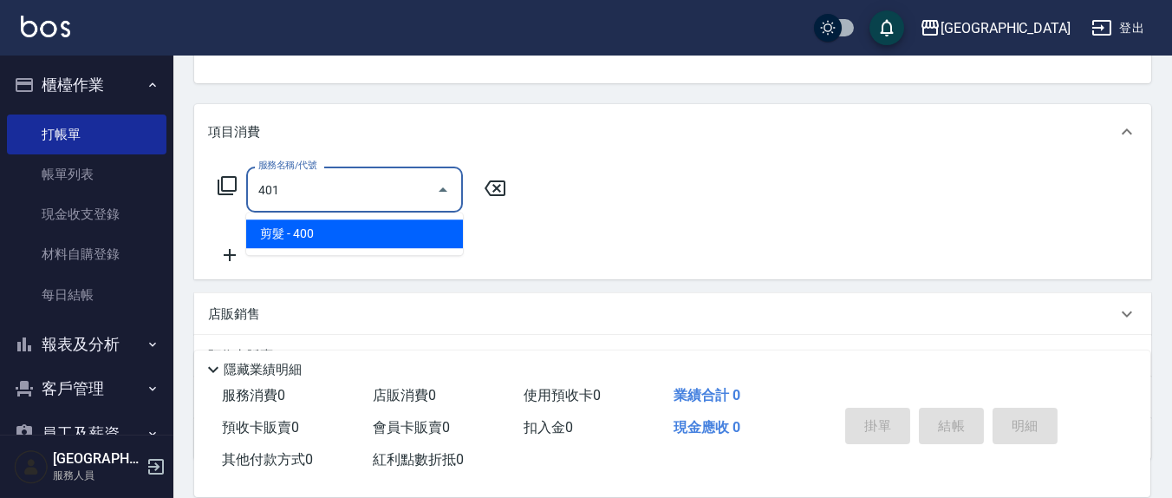
type input "剪髮(401)"
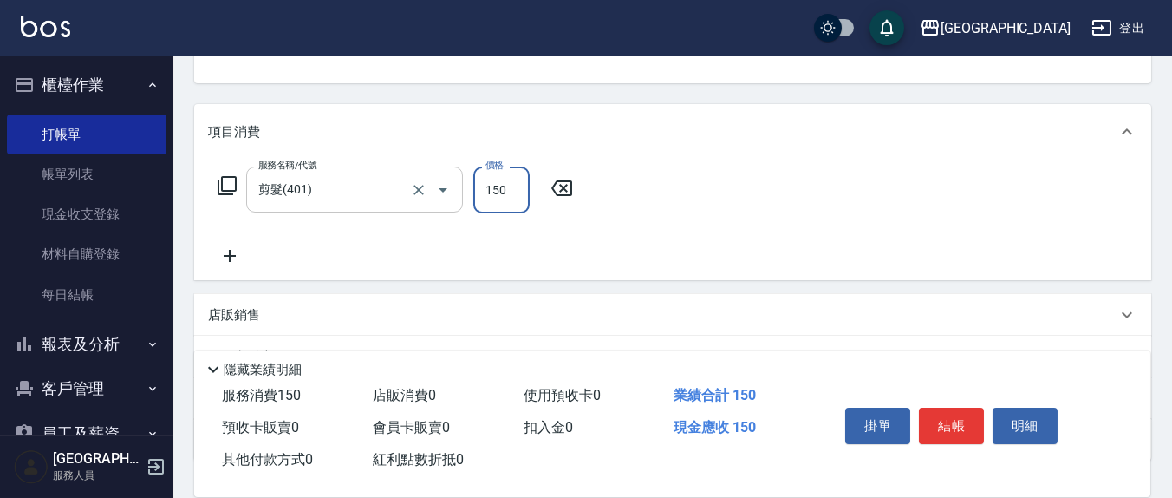
type input "150"
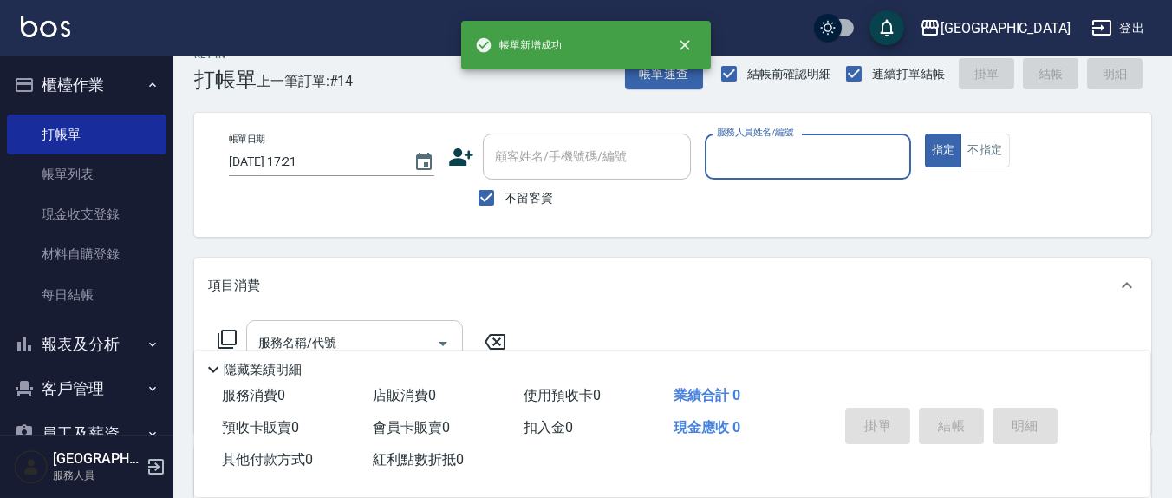
scroll to position [0, 0]
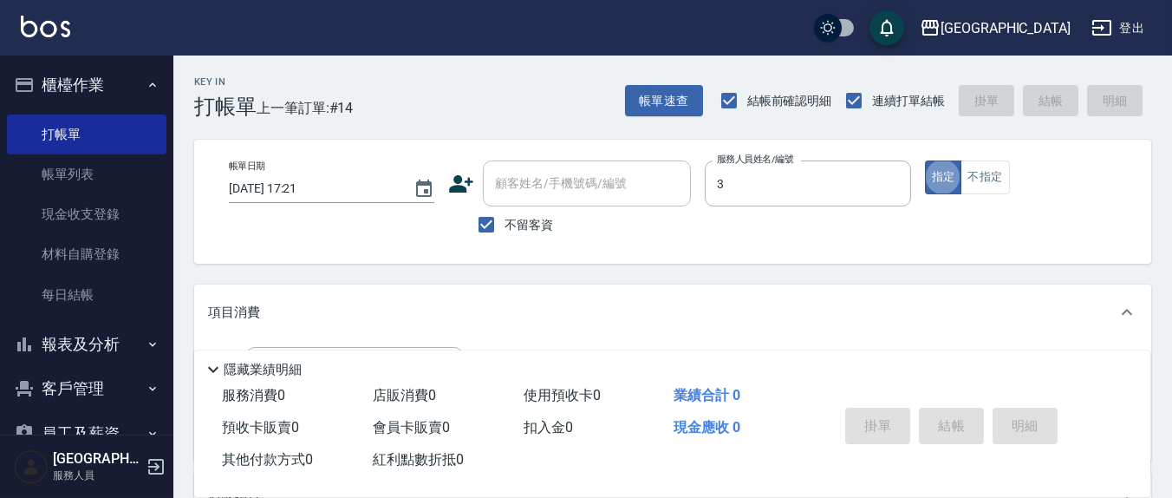
type input "游雅淇-3"
click at [993, 166] on button "不指定" at bounding box center [984, 177] width 49 height 34
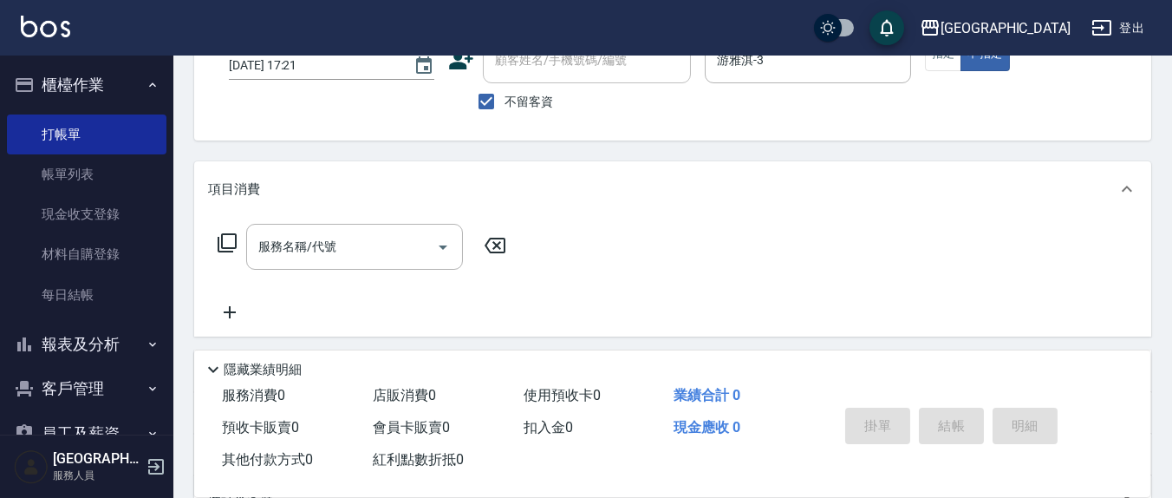
scroll to position [180, 0]
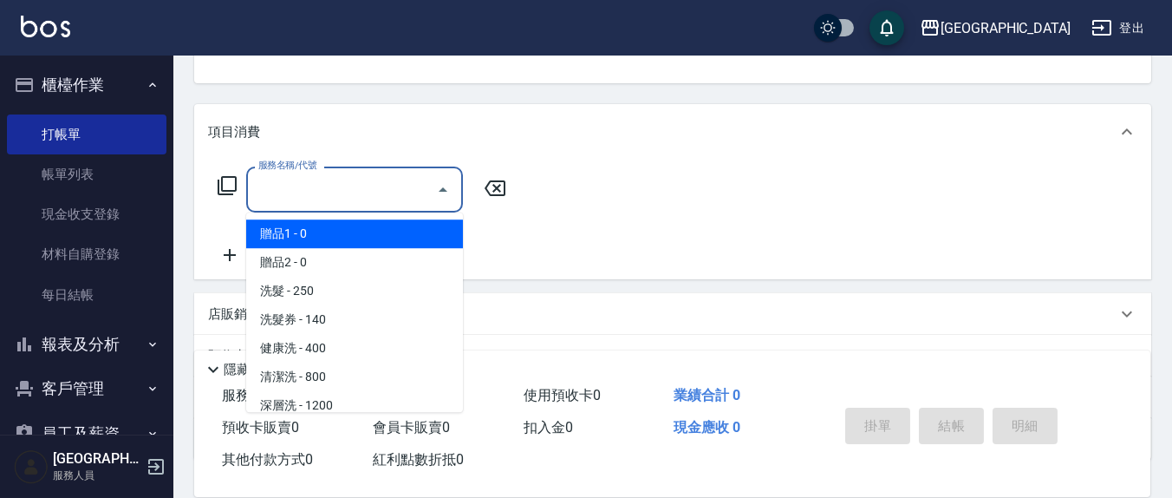
click at [387, 181] on input "服務名稱/代號" at bounding box center [341, 189] width 175 height 30
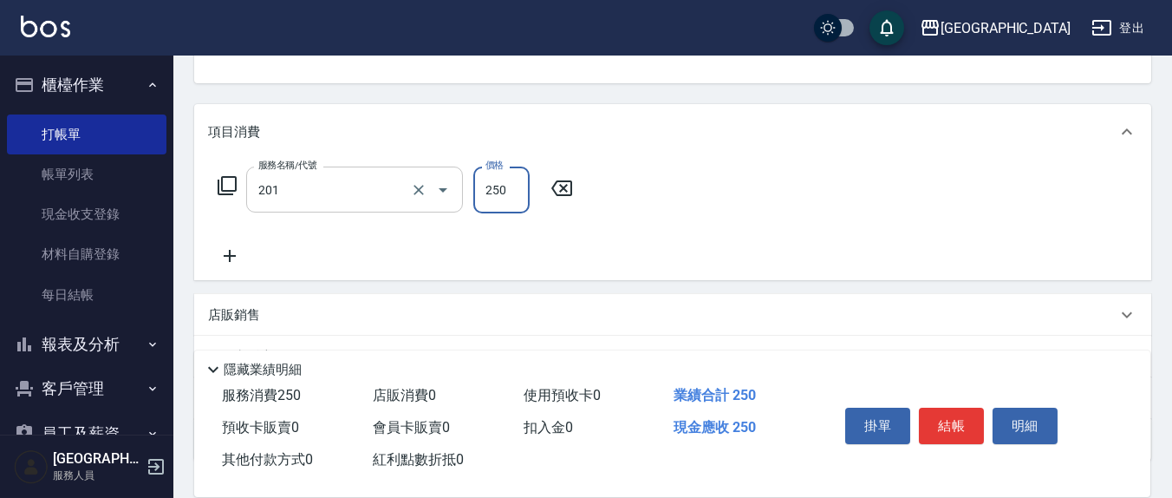
type input "洗髮(201)"
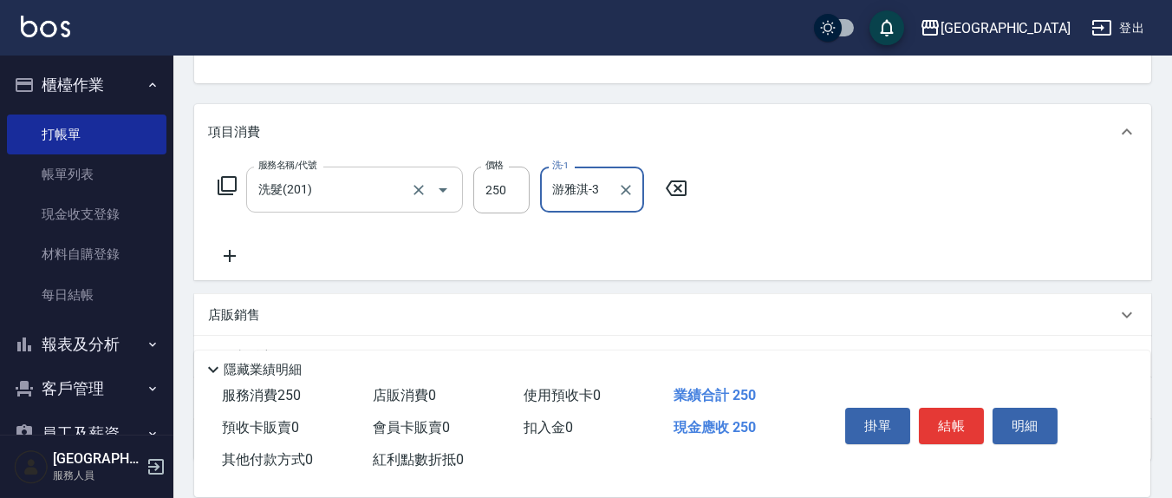
type input "游雅淇-3"
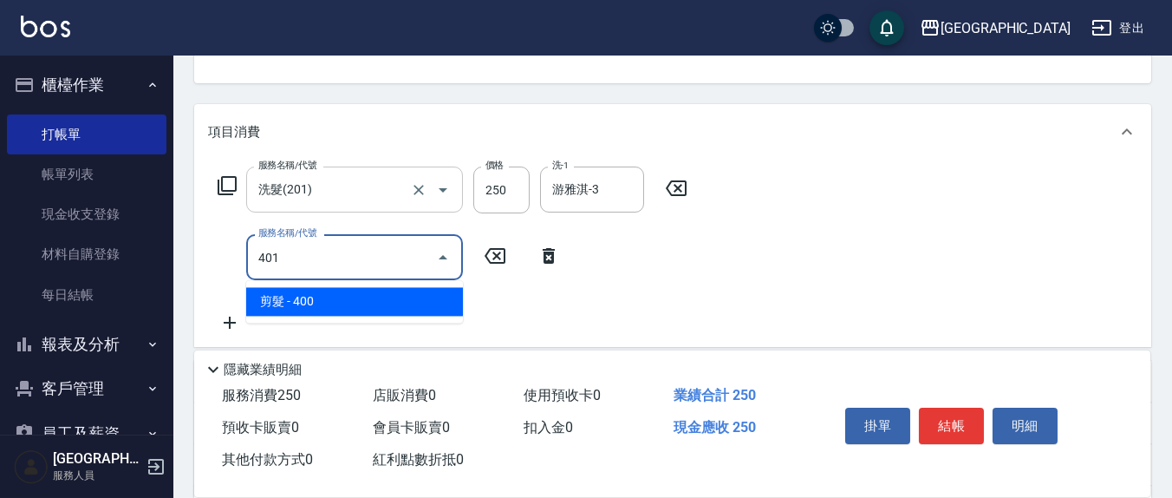
type input "剪髮(401)"
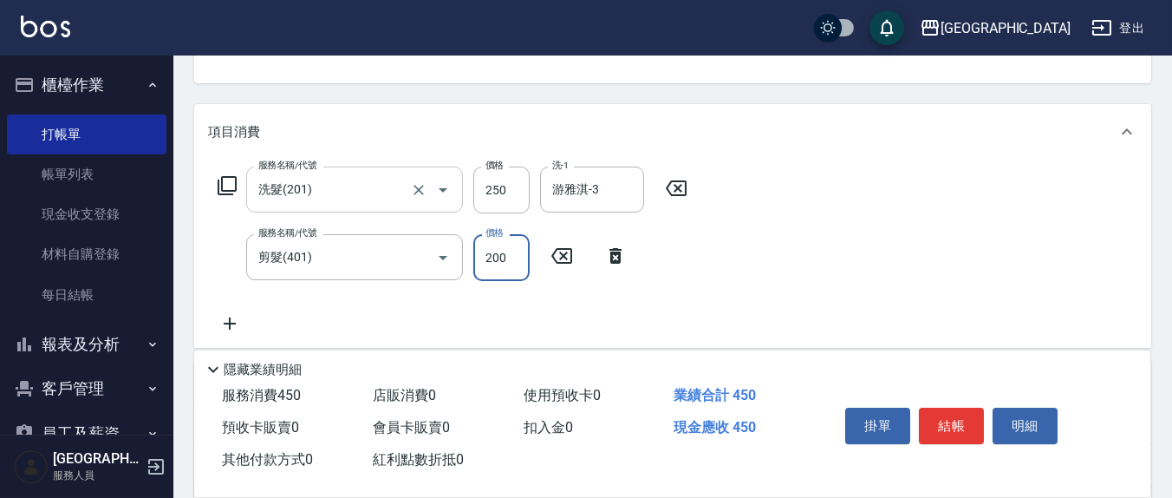
type input "200"
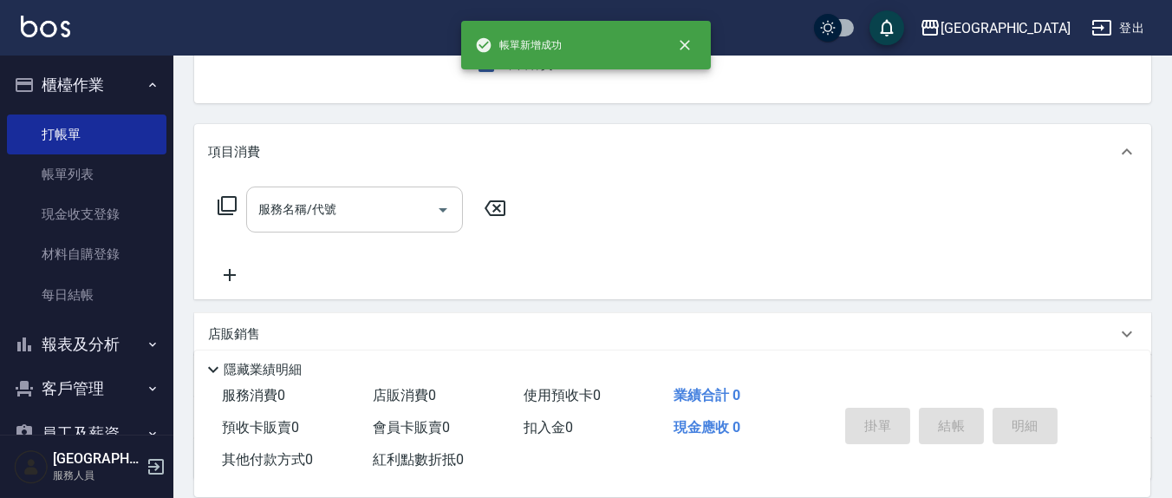
scroll to position [0, 0]
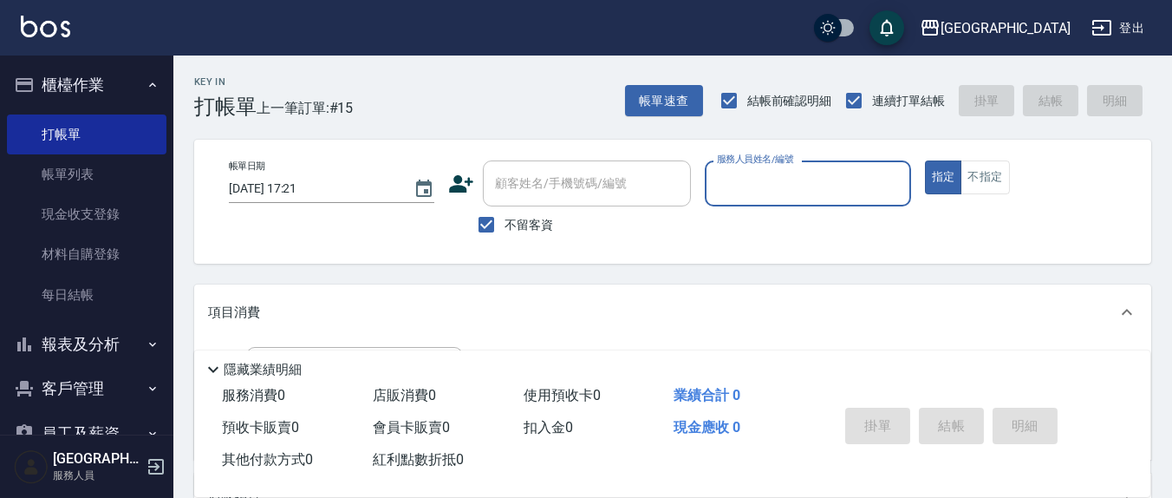
click at [751, 190] on input "服務人員姓名/編號" at bounding box center [808, 183] width 190 height 30
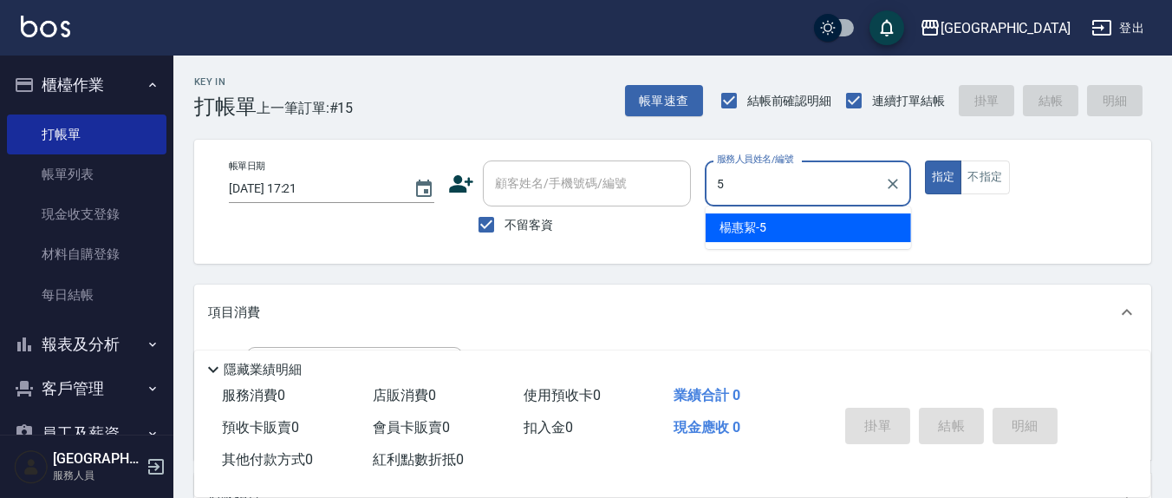
type input "[PERSON_NAME]5"
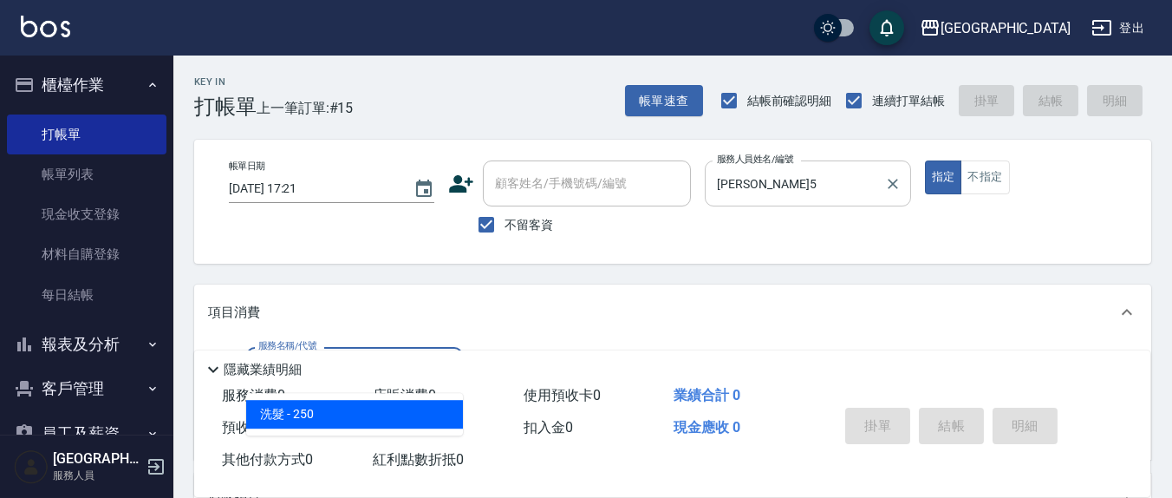
type input "洗髮(201)"
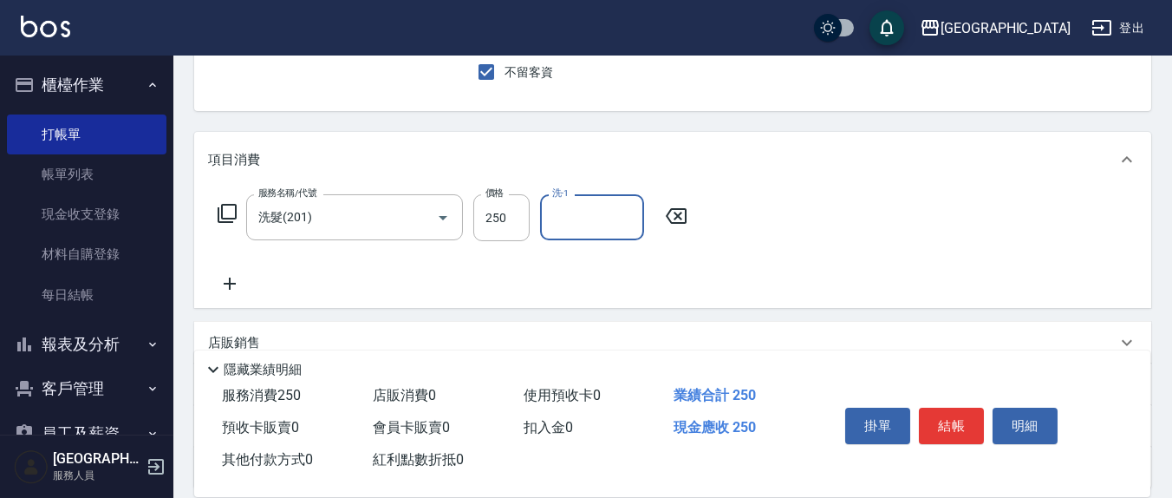
scroll to position [180, 0]
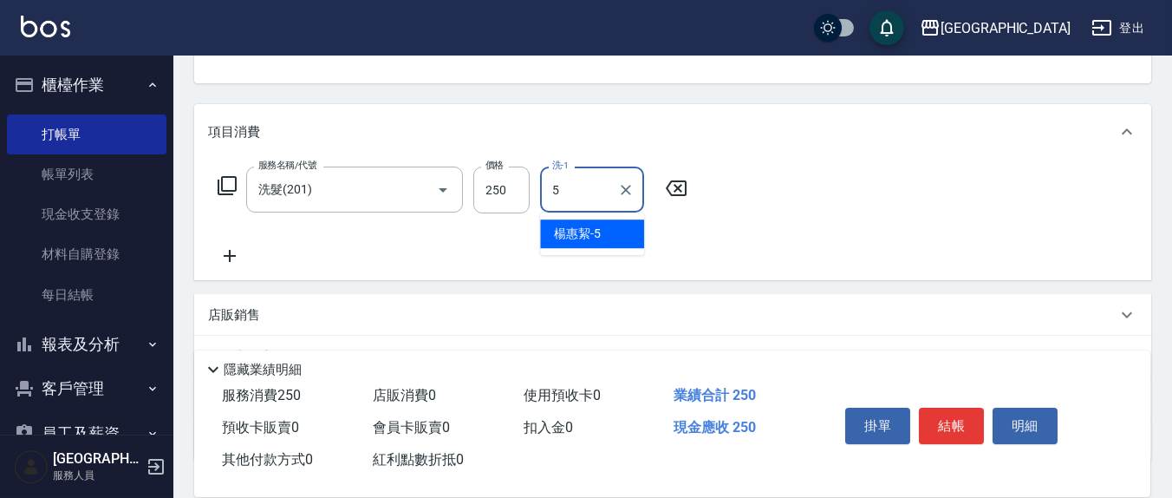
type input "[PERSON_NAME]5"
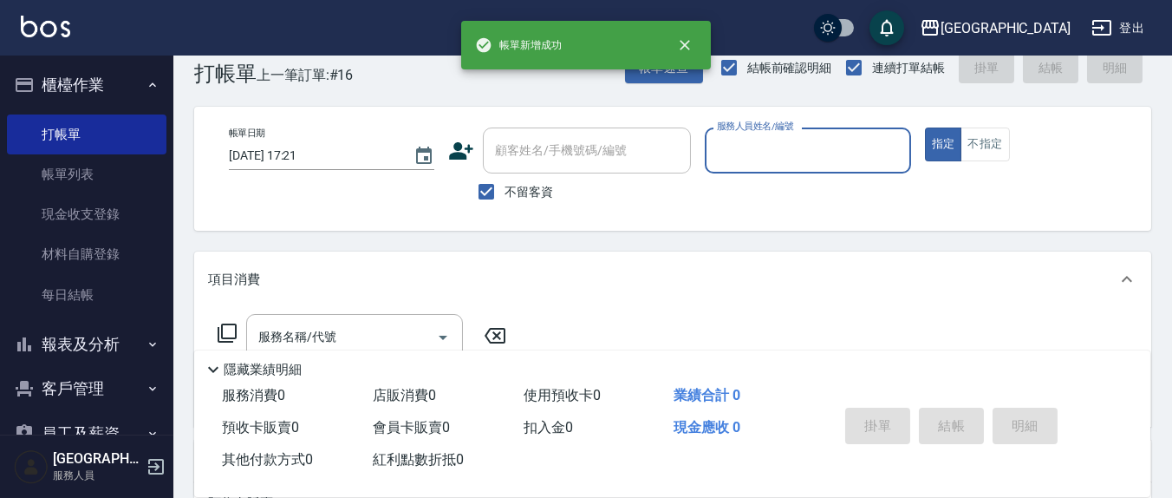
scroll to position [0, 0]
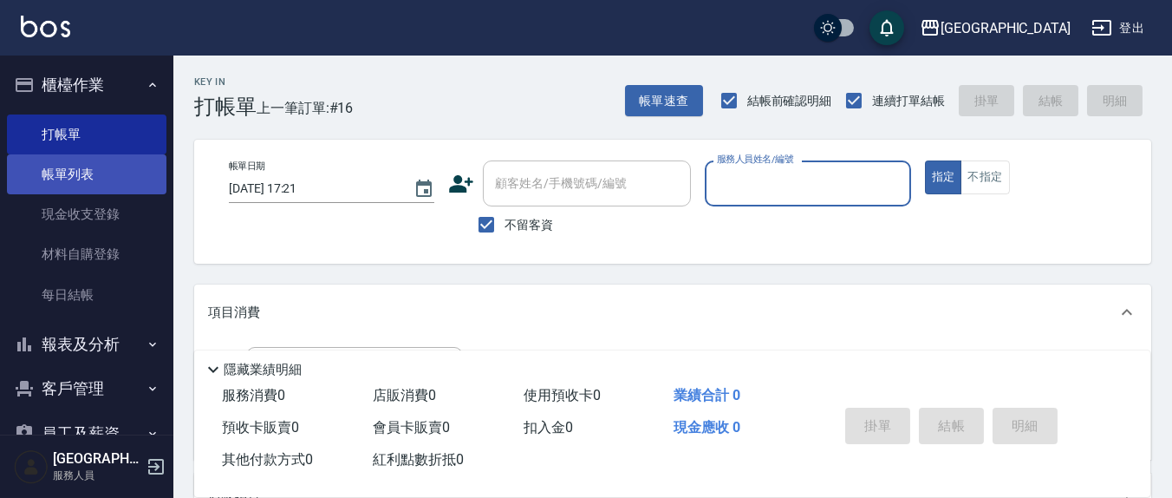
click at [68, 165] on link "帳單列表" at bounding box center [87, 174] width 160 height 40
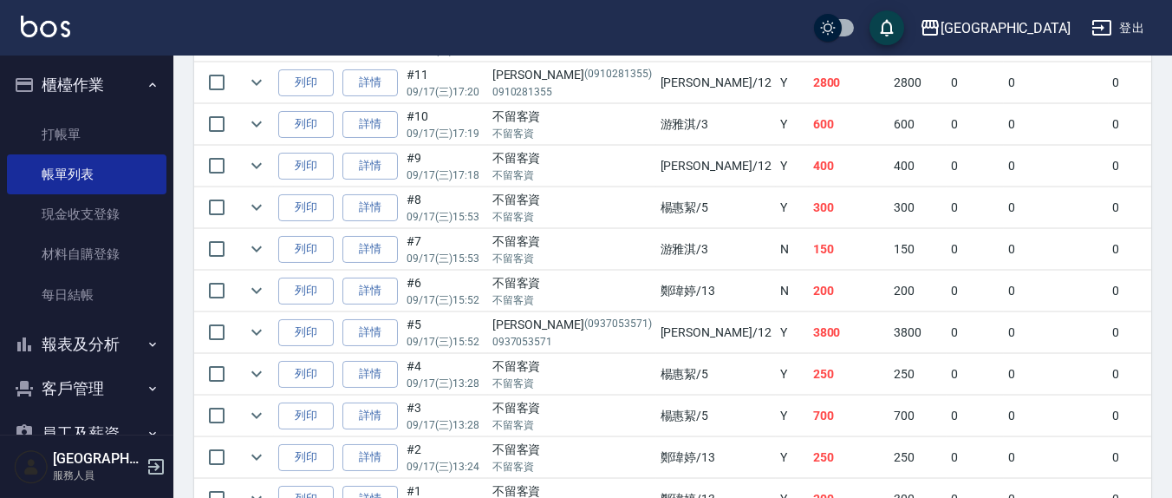
scroll to position [823, 0]
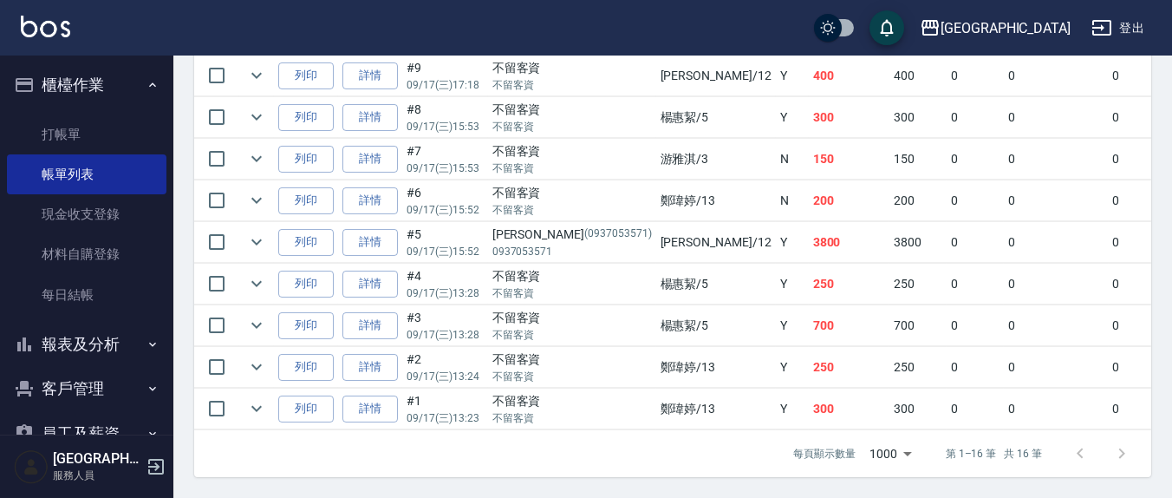
click at [94, 339] on button "報表及分析" at bounding box center [87, 344] width 160 height 45
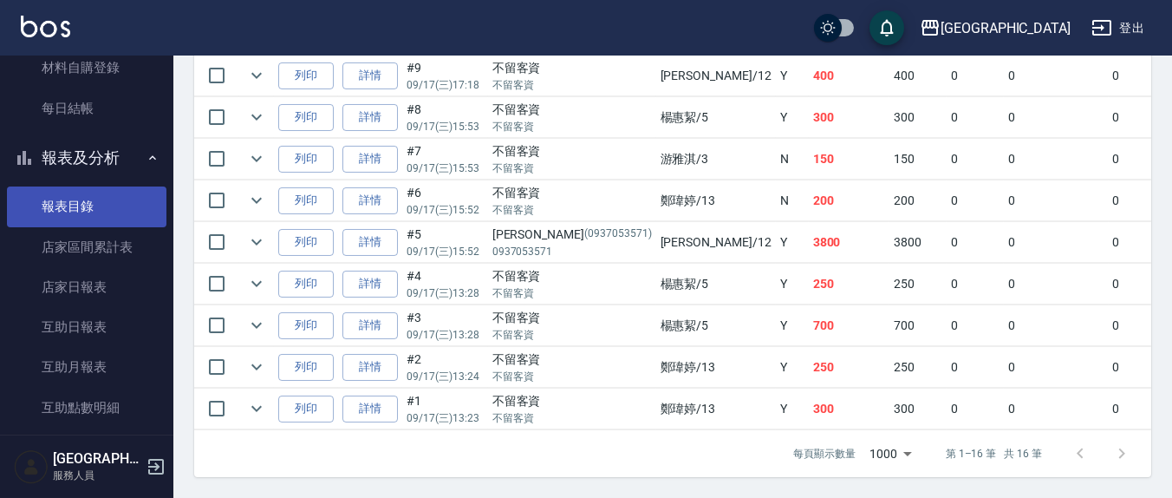
scroll to position [361, 0]
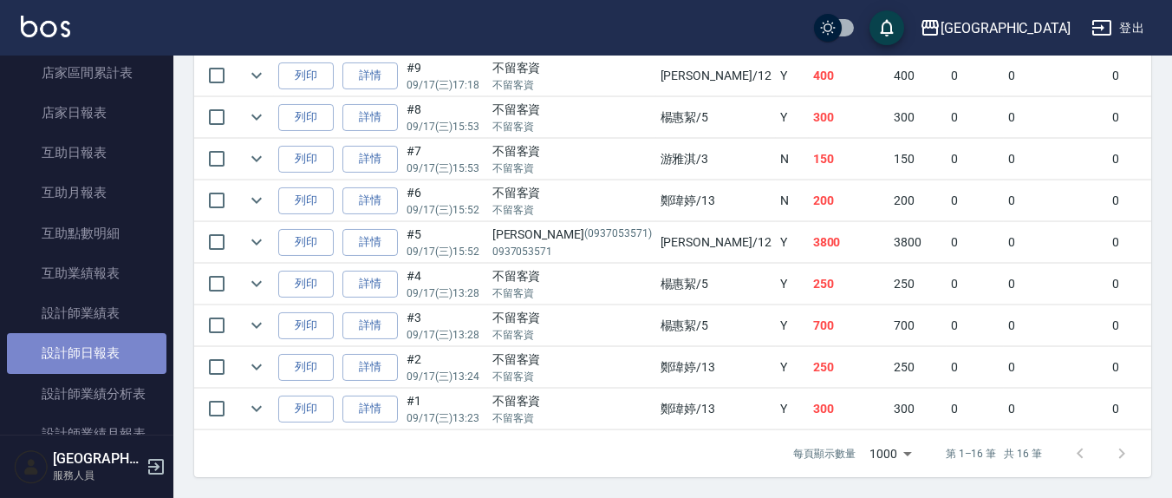
click at [101, 355] on link "設計師日報表" at bounding box center [87, 353] width 160 height 40
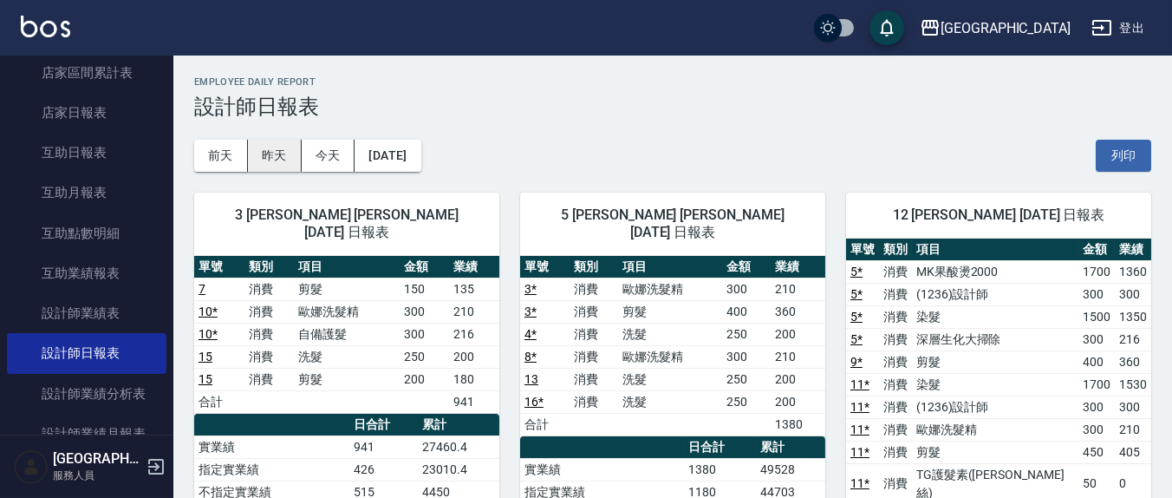
click at [275, 160] on button "昨天" at bounding box center [275, 156] width 54 height 32
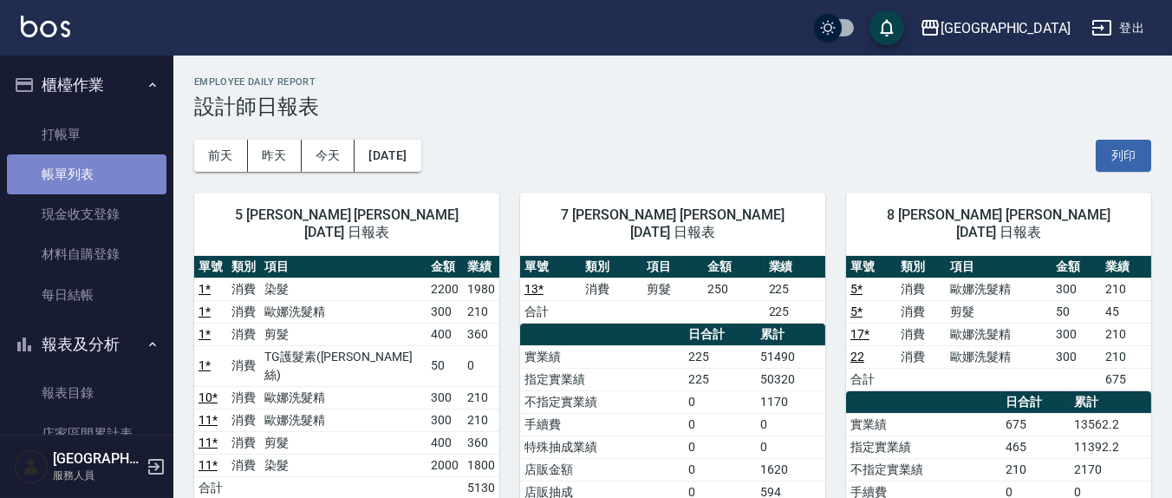
click at [103, 161] on link "帳單列表" at bounding box center [87, 174] width 160 height 40
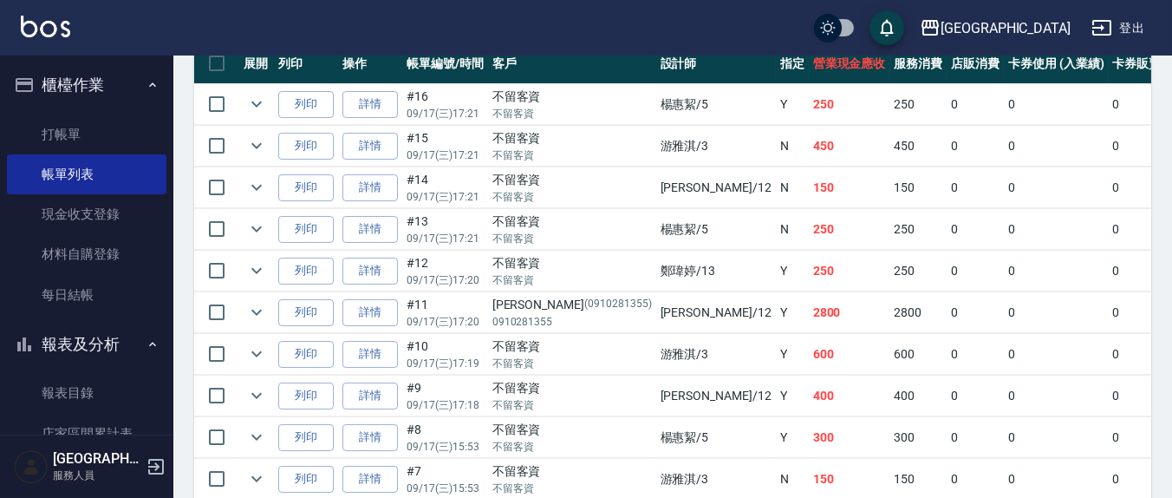
scroll to position [462, 0]
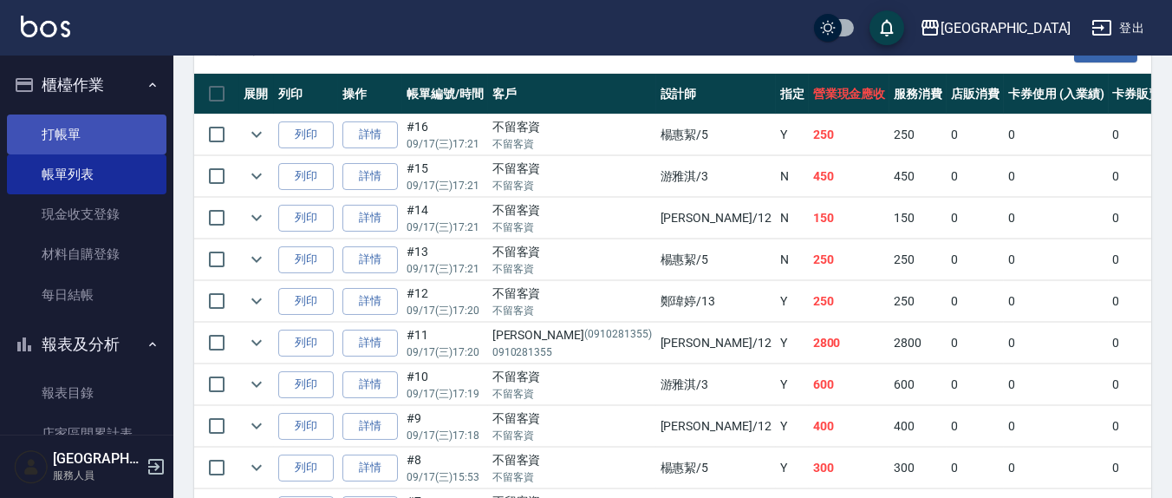
click at [42, 128] on link "打帳單" at bounding box center [87, 134] width 160 height 40
